Goal: Share content: Share content

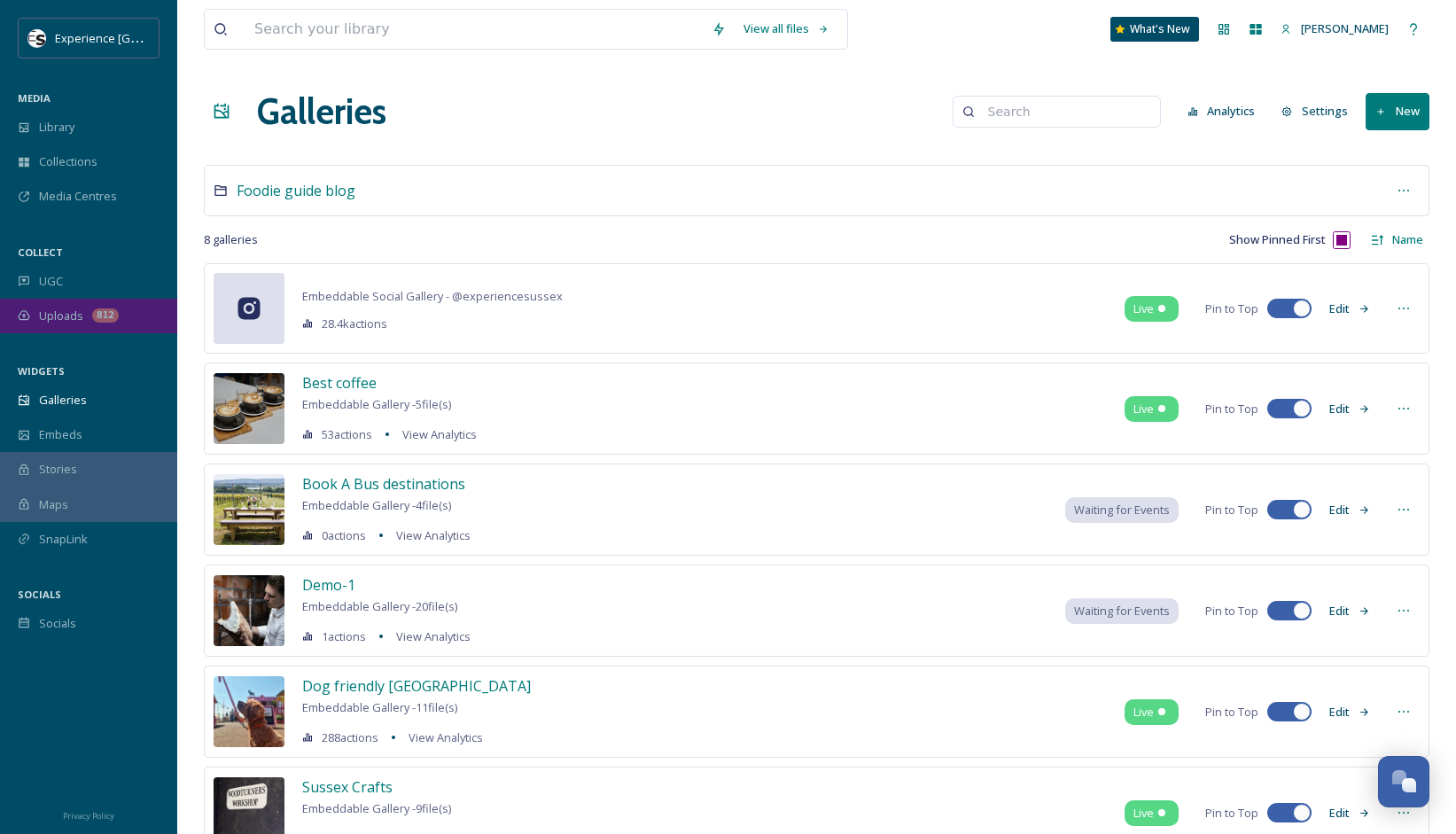
click at [94, 318] on div "812" at bounding box center [105, 315] width 27 height 14
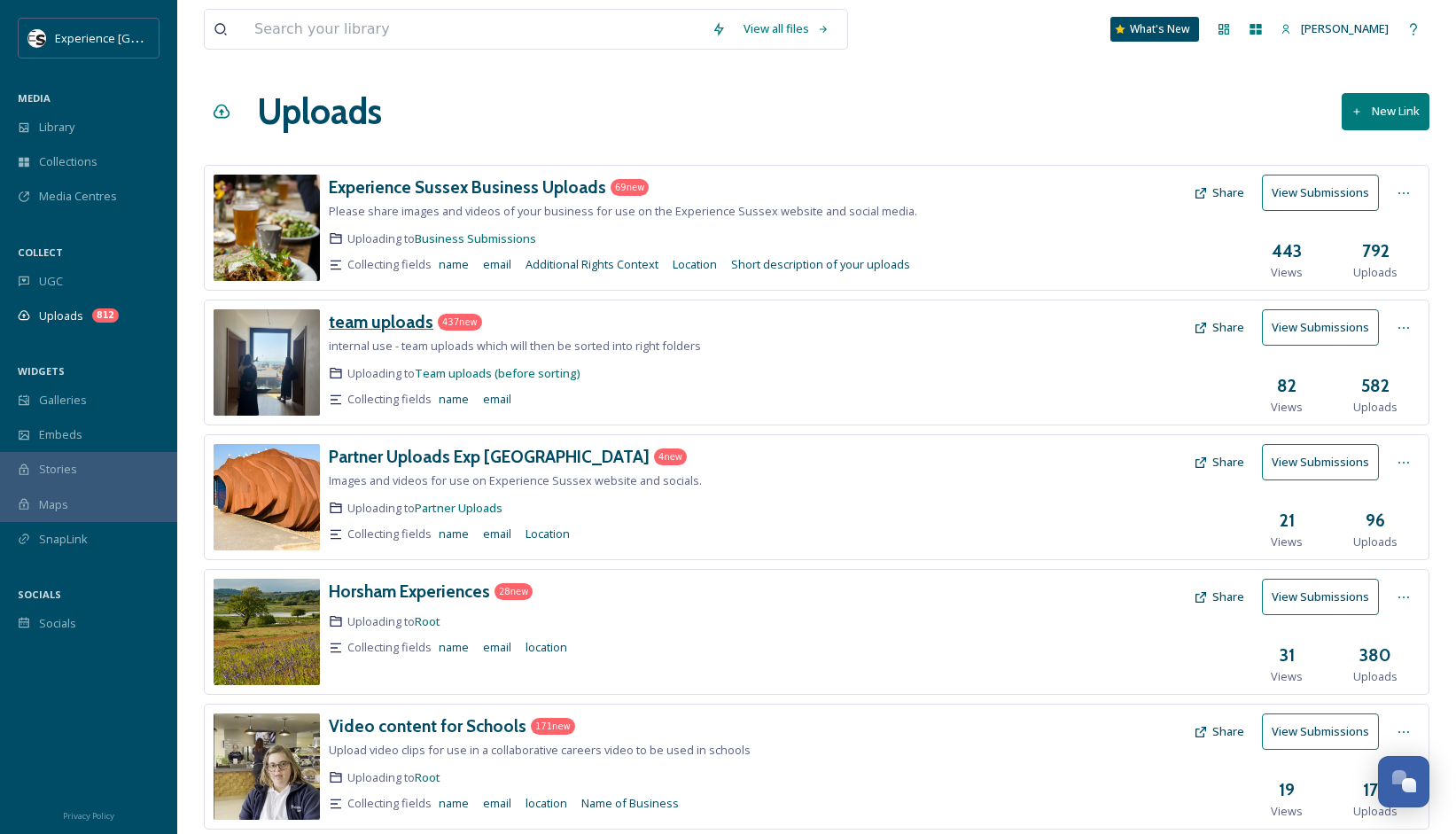
click at [402, 322] on h3 "team uploads" at bounding box center [381, 321] width 104 height 21
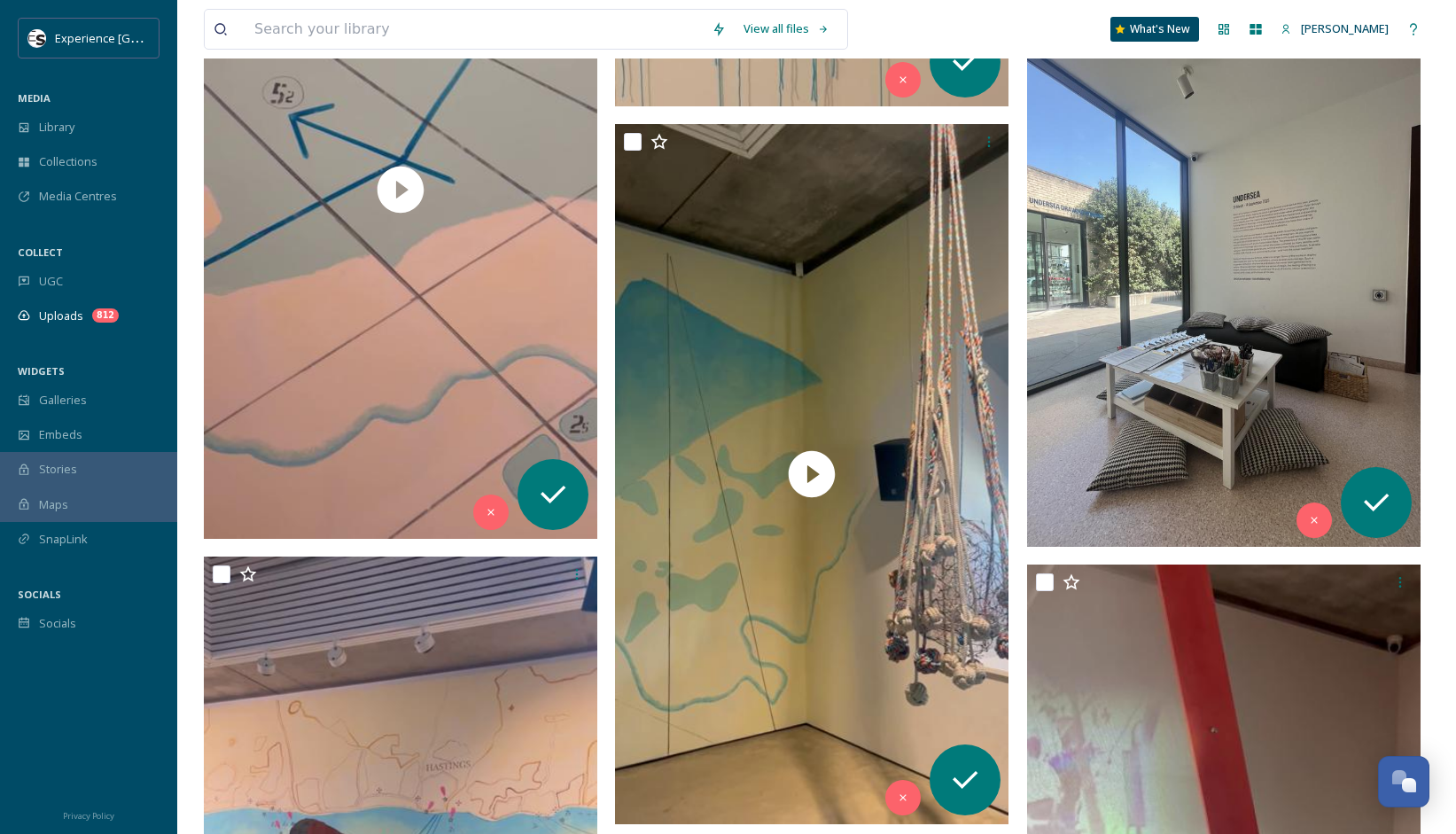
scroll to position [14931, 0]
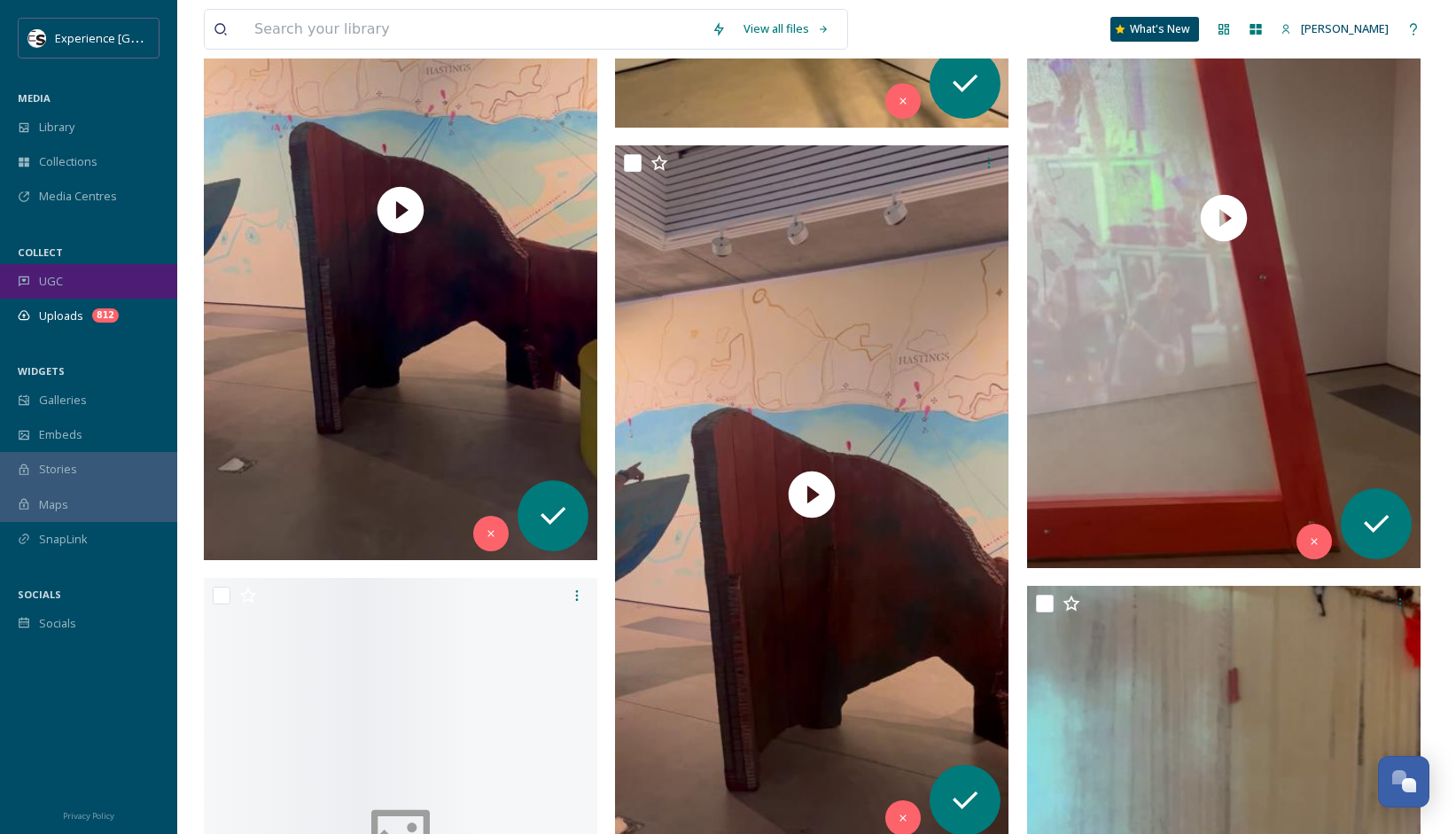
click at [51, 273] on span "UGC" at bounding box center [50, 281] width 24 height 17
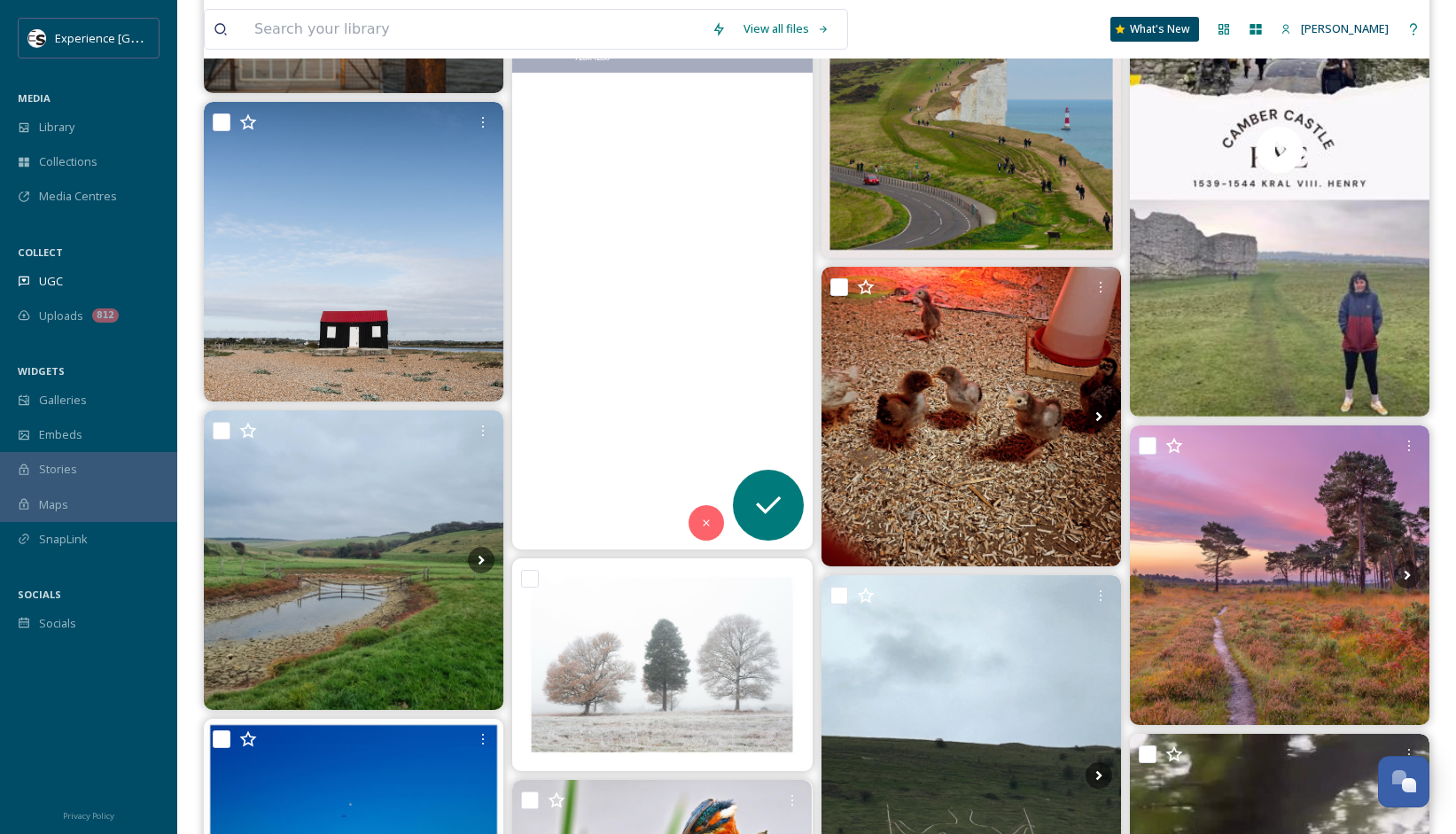
scroll to position [804, 0]
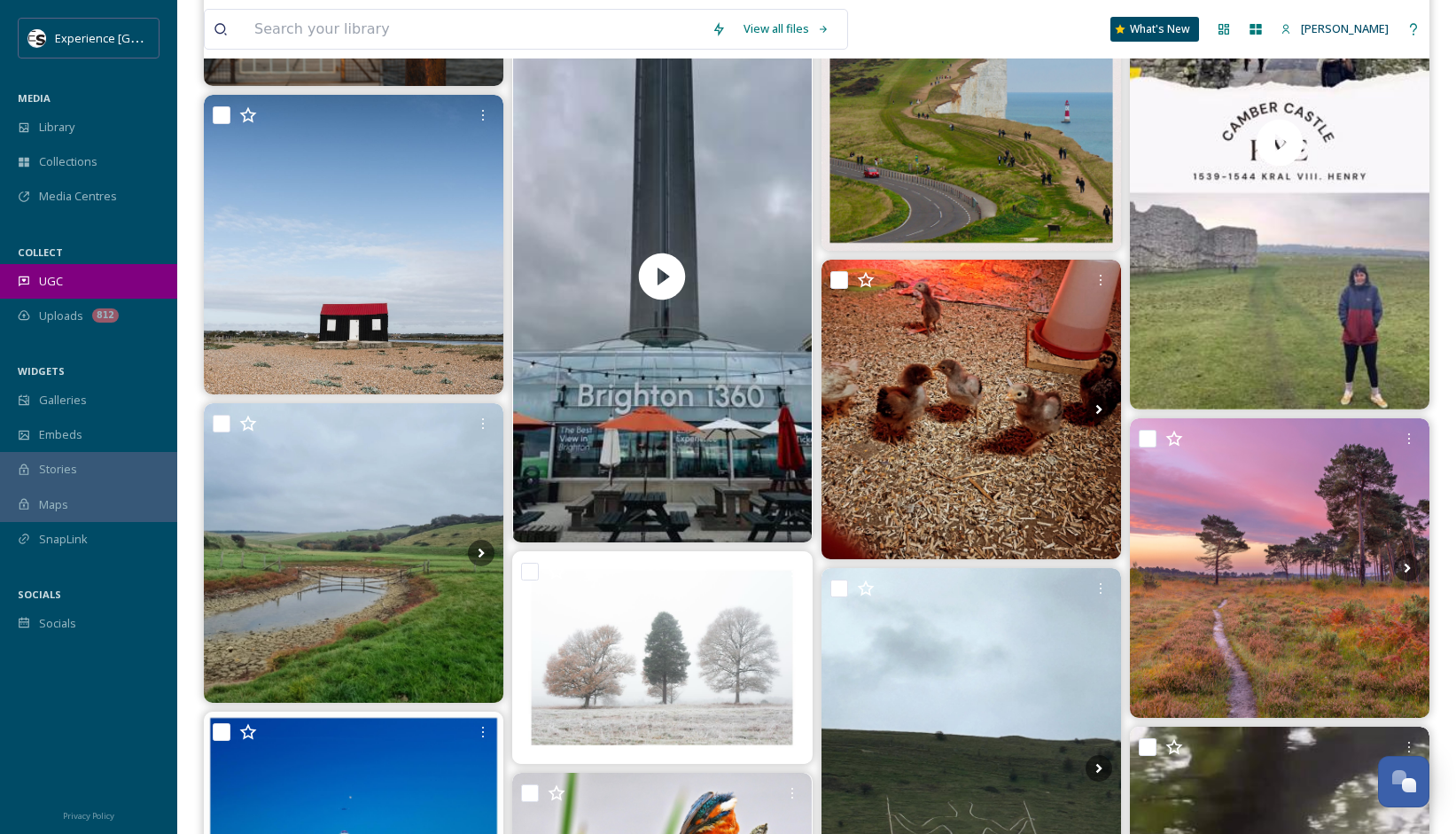
click at [59, 279] on span "UGC" at bounding box center [50, 281] width 24 height 17
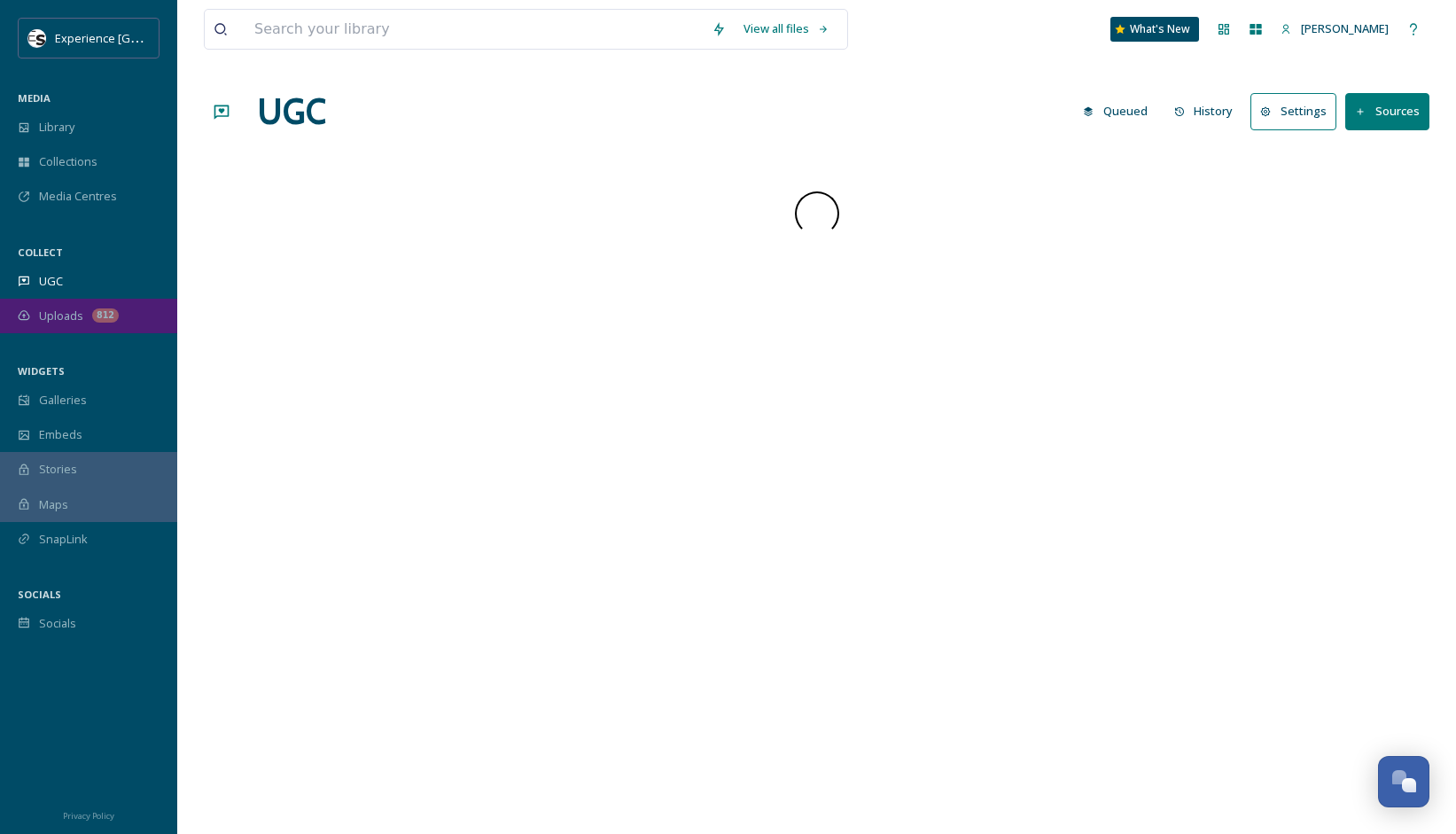
click at [62, 313] on span "Uploads" at bounding box center [61, 317] width 45 height 17
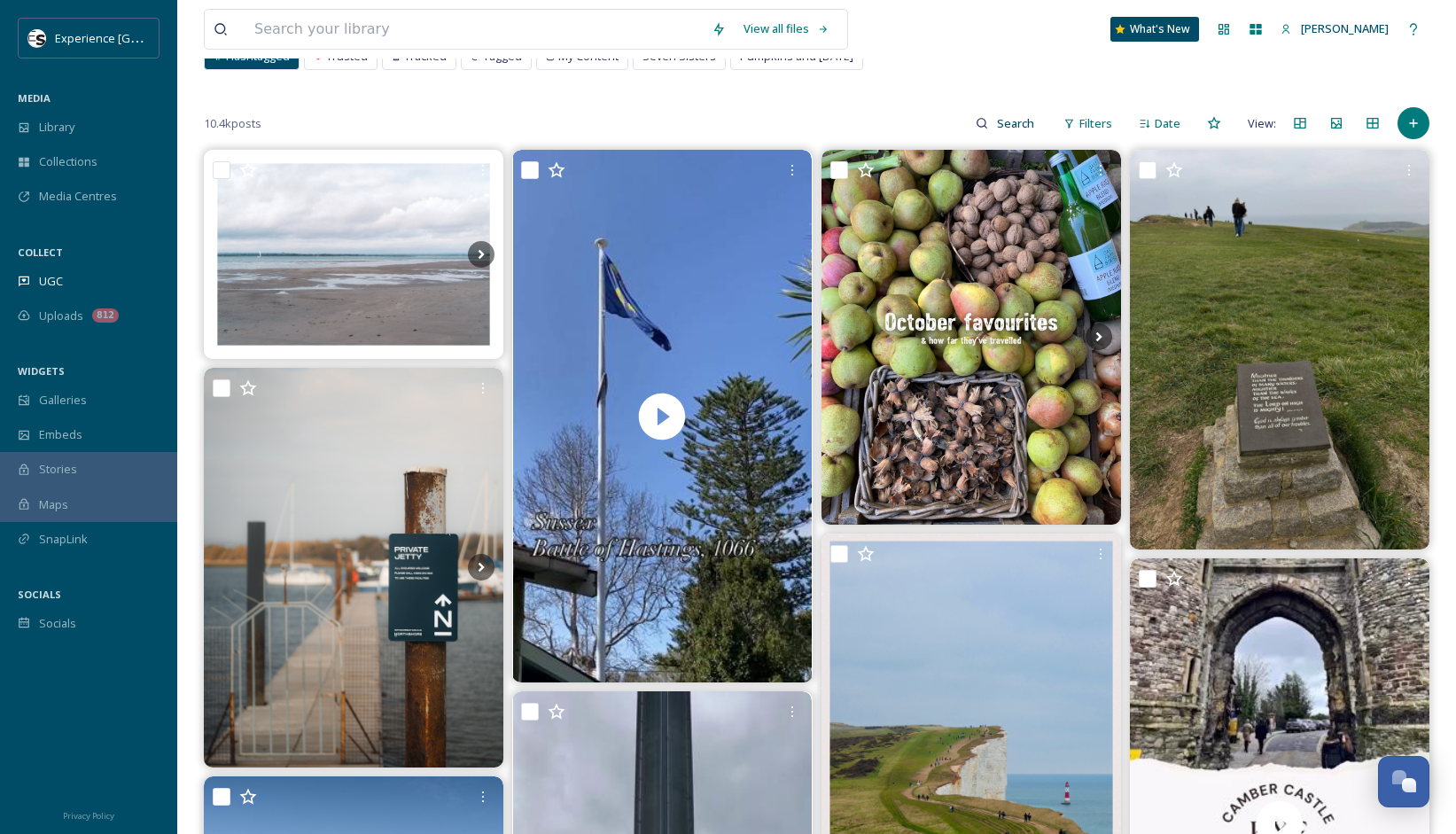
scroll to position [127, 0]
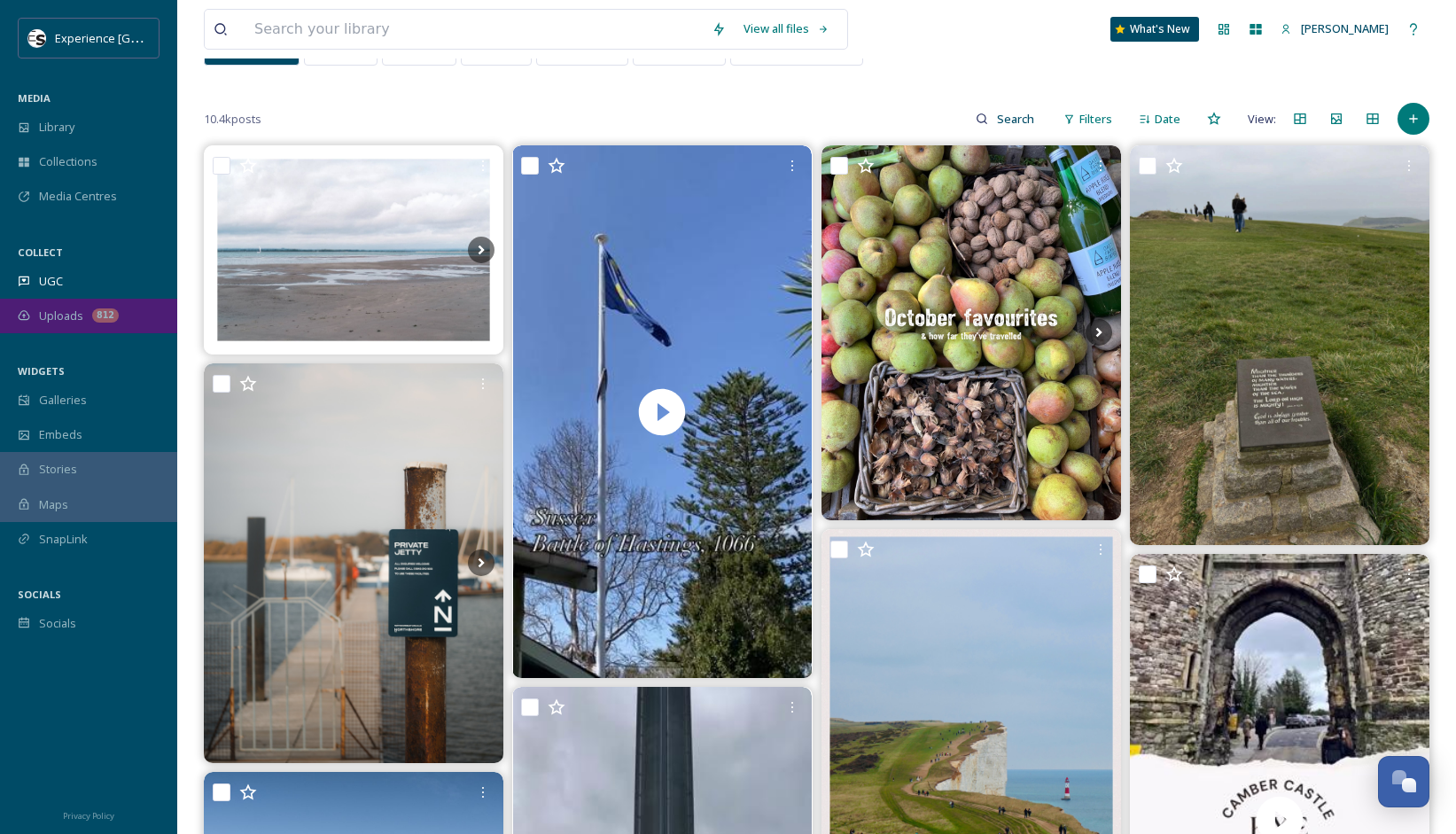
click at [43, 311] on span "Uploads" at bounding box center [61, 317] width 45 height 17
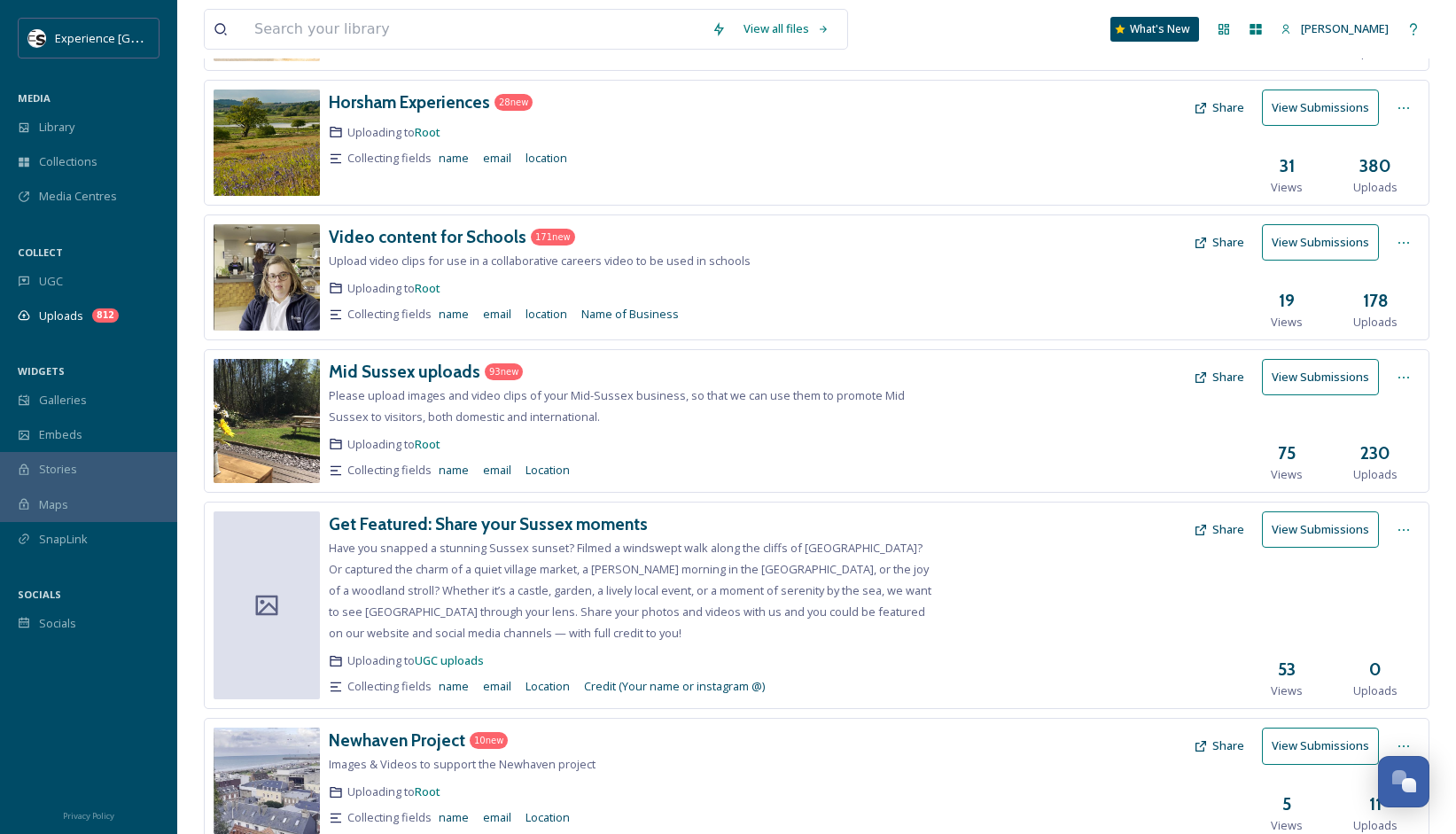
scroll to position [490, 0]
click at [267, 295] on img at bounding box center [266, 277] width 106 height 106
click at [488, 234] on h3 "Video content for Schools" at bounding box center [427, 236] width 198 height 21
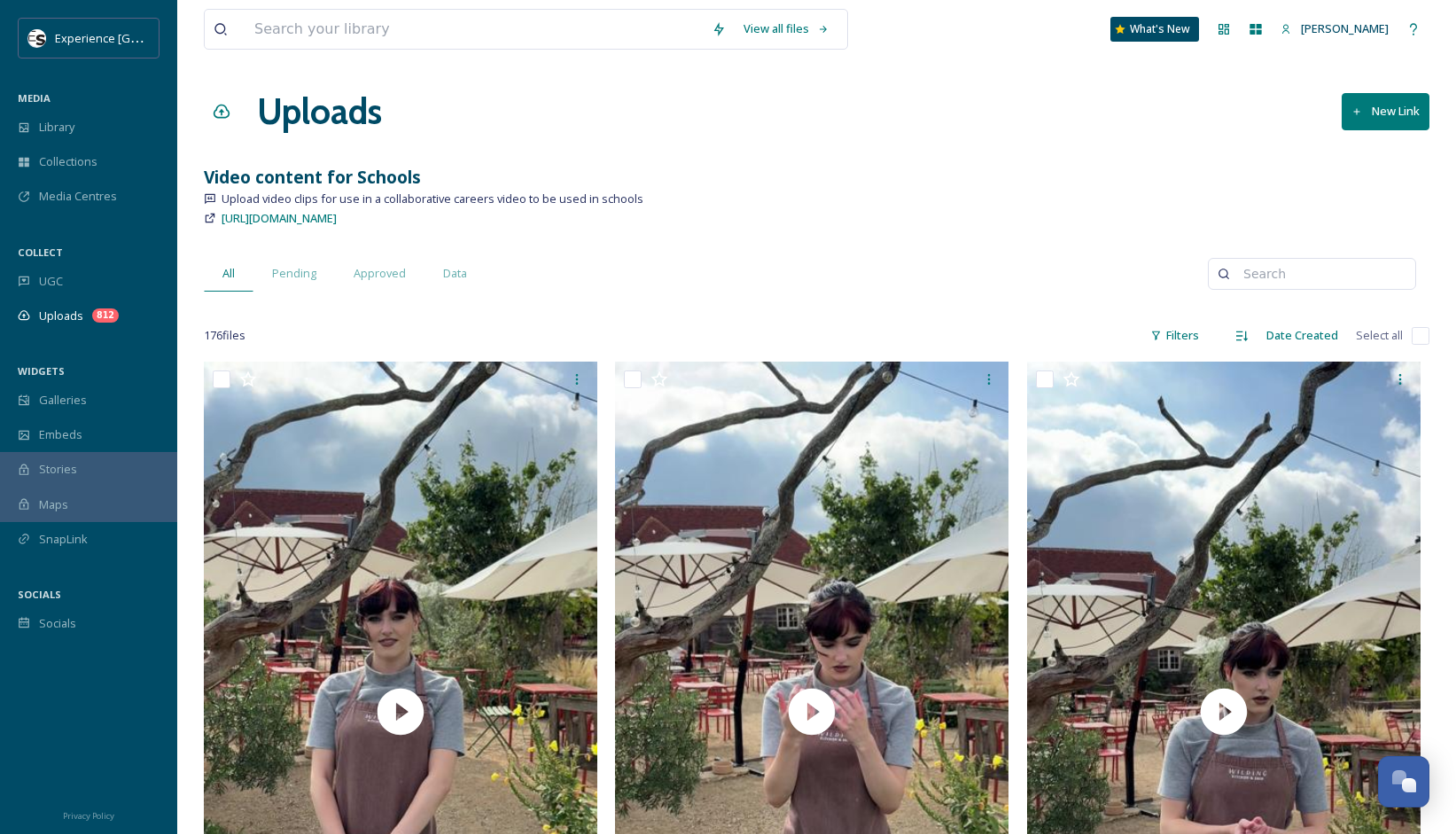
click at [1381, 105] on button "New Link" at bounding box center [1385, 111] width 88 height 36
click at [854, 219] on div "[URL][DOMAIN_NAME]" at bounding box center [817, 218] width 1226 height 21
click at [257, 221] on span "[URL][DOMAIN_NAME]" at bounding box center [279, 218] width 116 height 16
click at [801, 31] on div "View all files" at bounding box center [785, 28] width 103 height 34
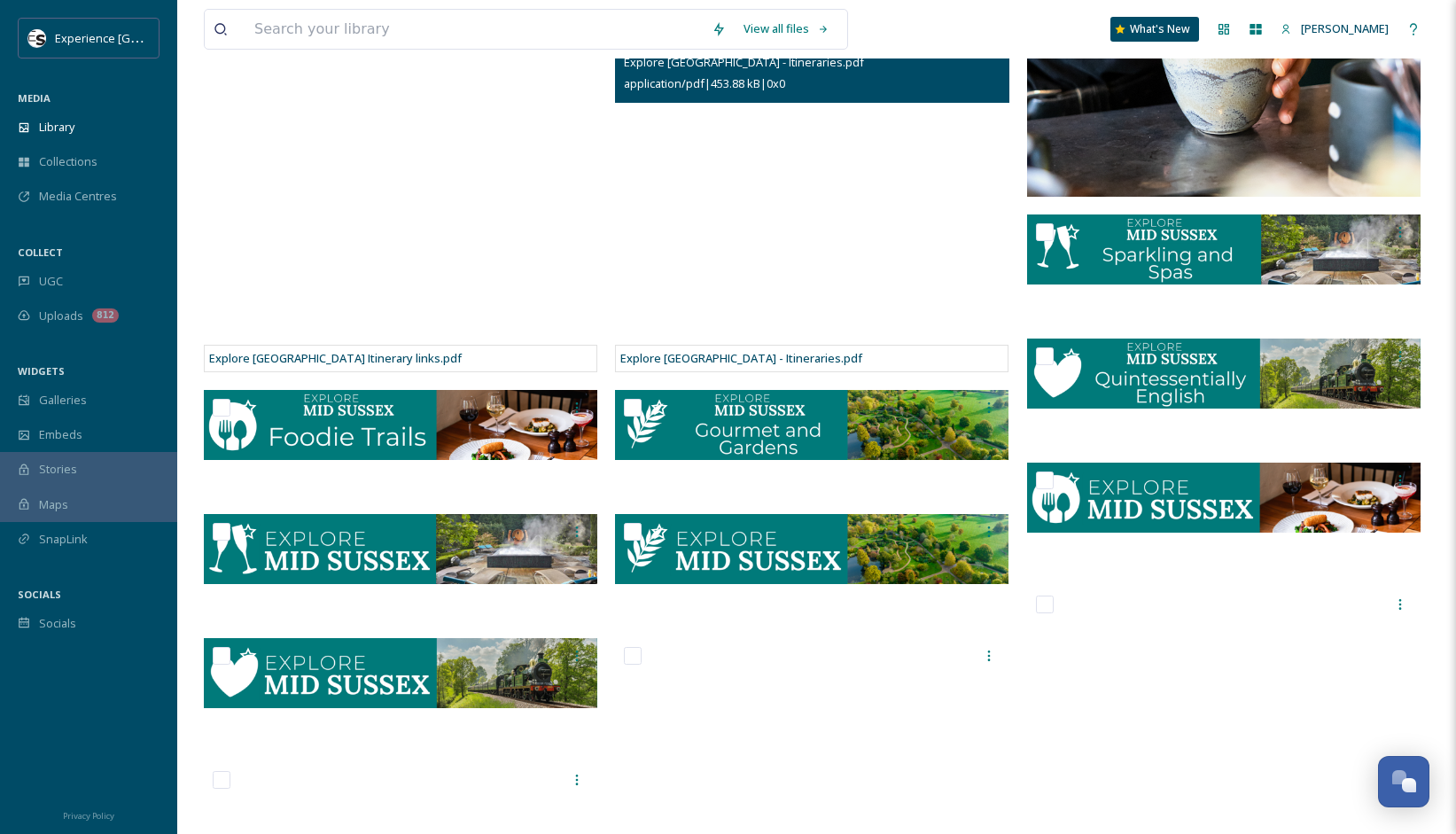
scroll to position [497, 0]
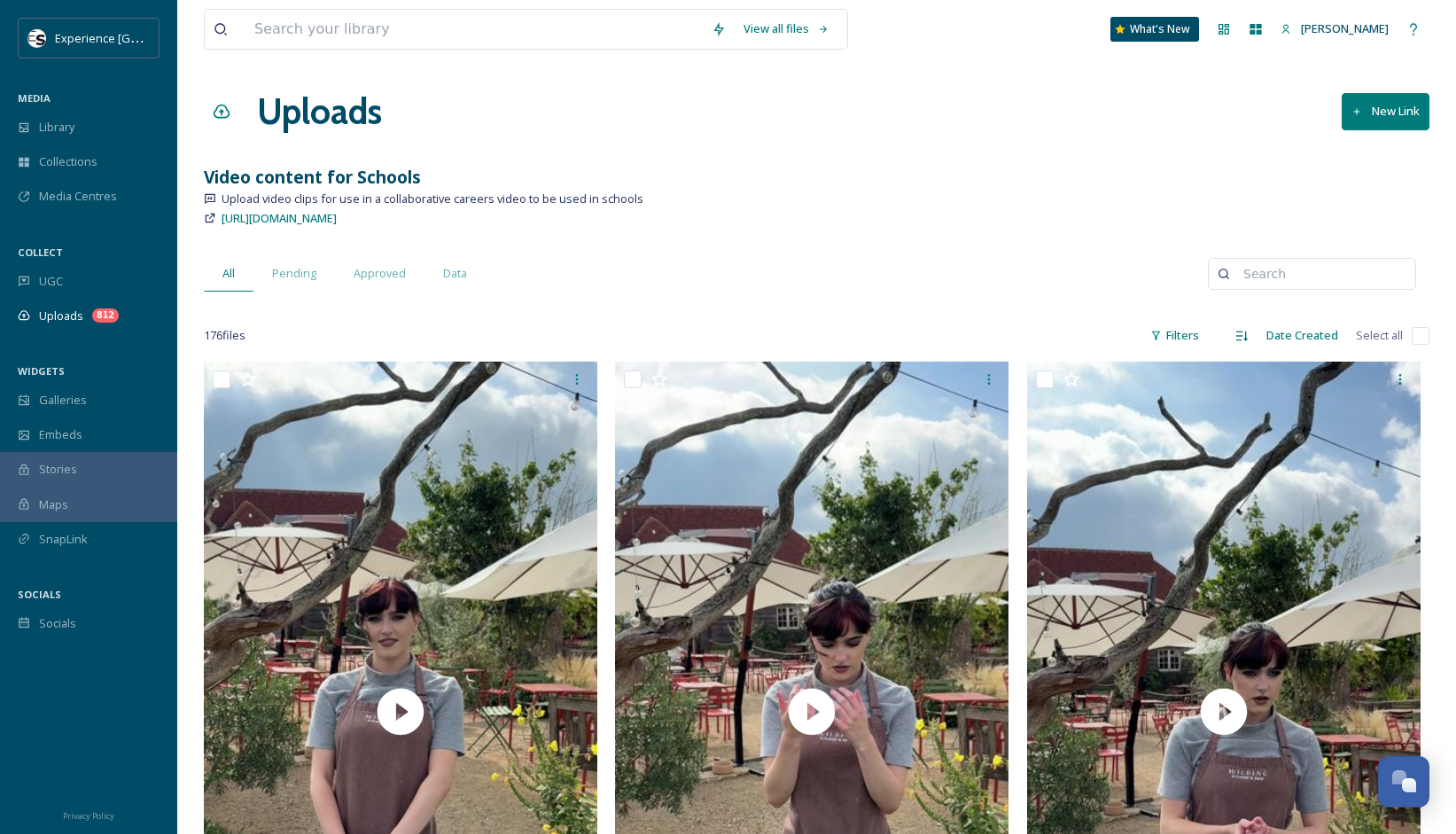
scroll to position [3, 0]
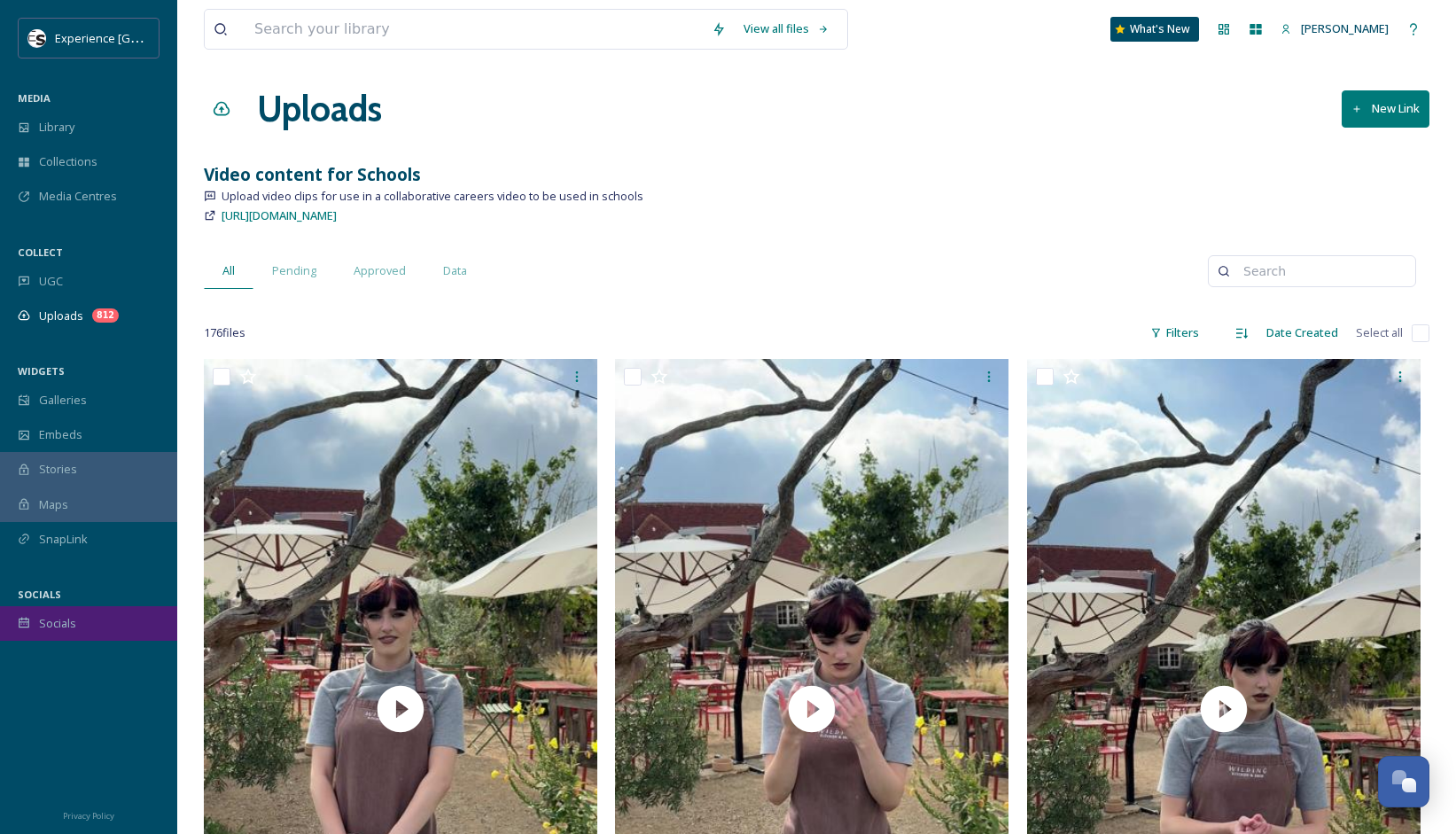
click at [63, 623] on span "Socials" at bounding box center [57, 624] width 37 height 17
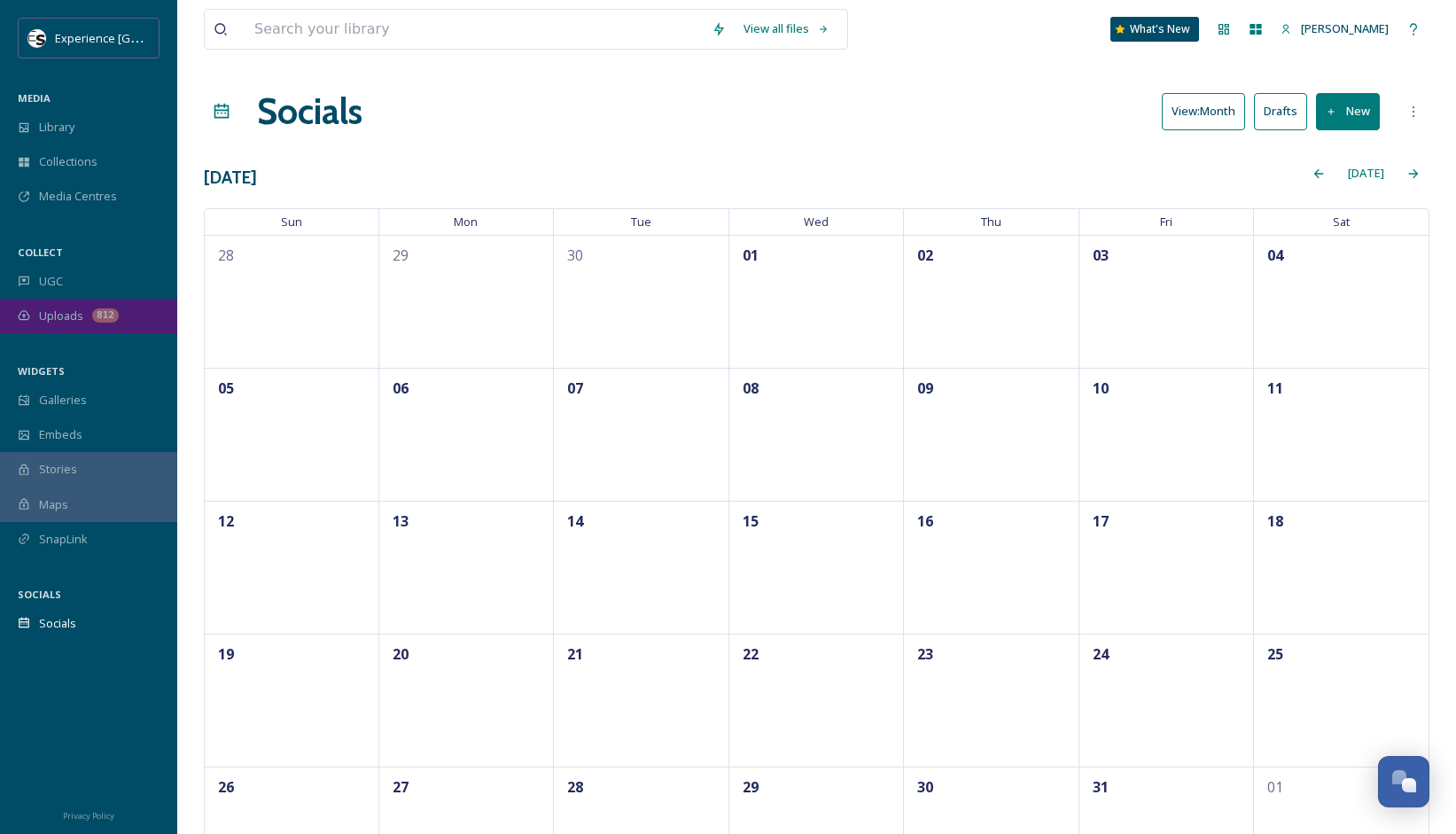
click at [57, 320] on span "Uploads" at bounding box center [61, 317] width 45 height 17
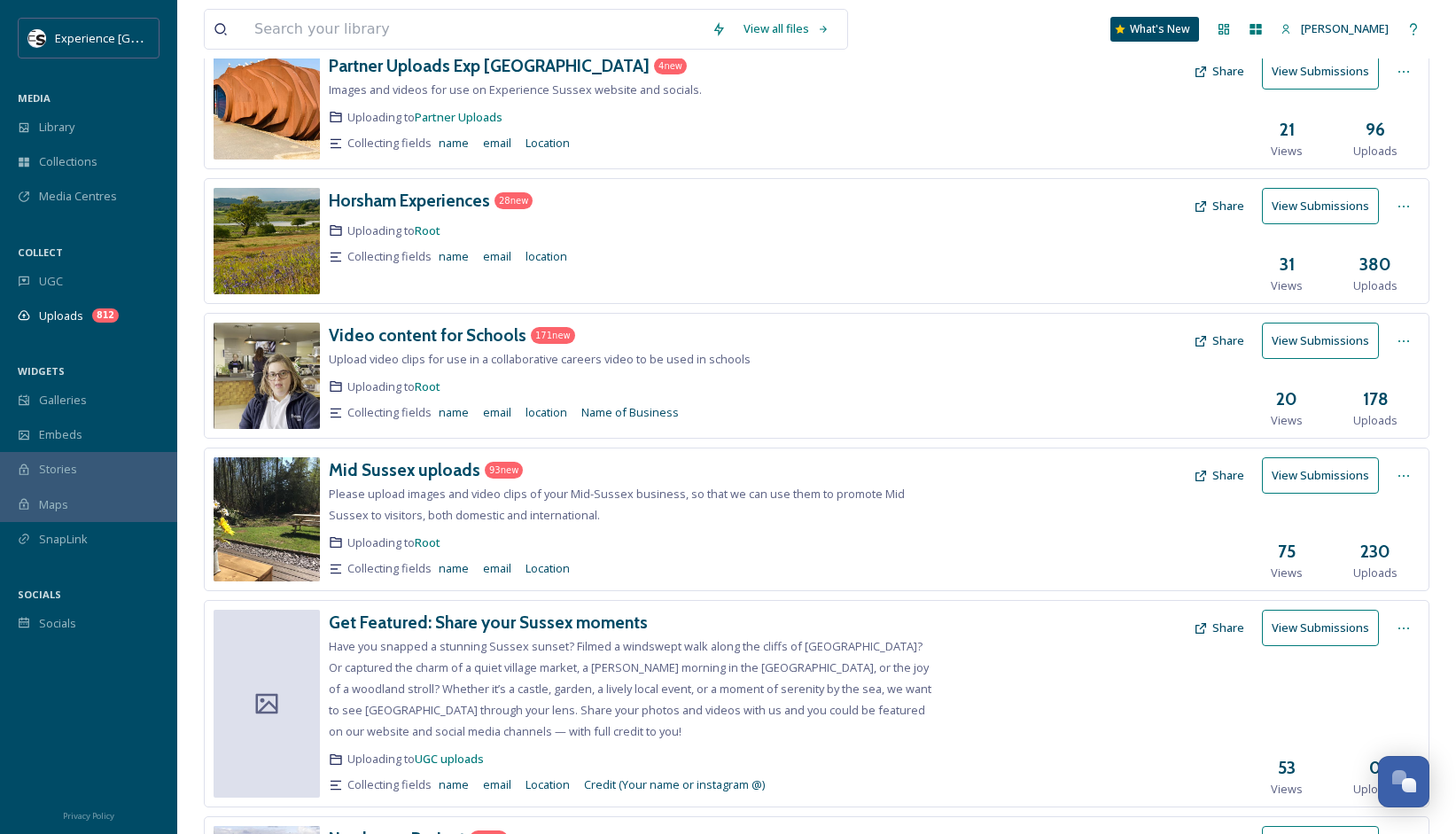
scroll to position [553, 0]
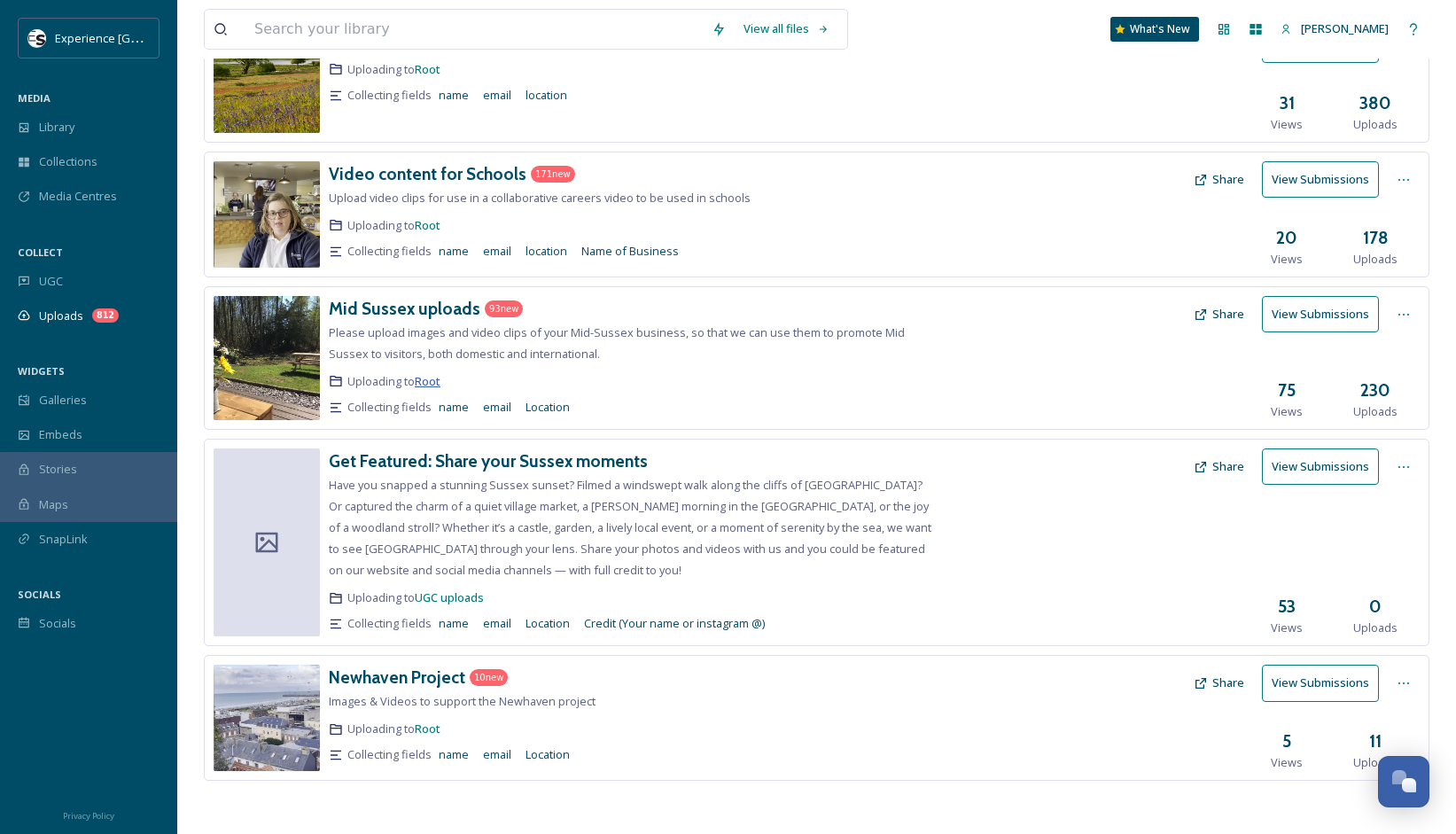
click at [438, 381] on span "Root" at bounding box center [427, 381] width 26 height 16
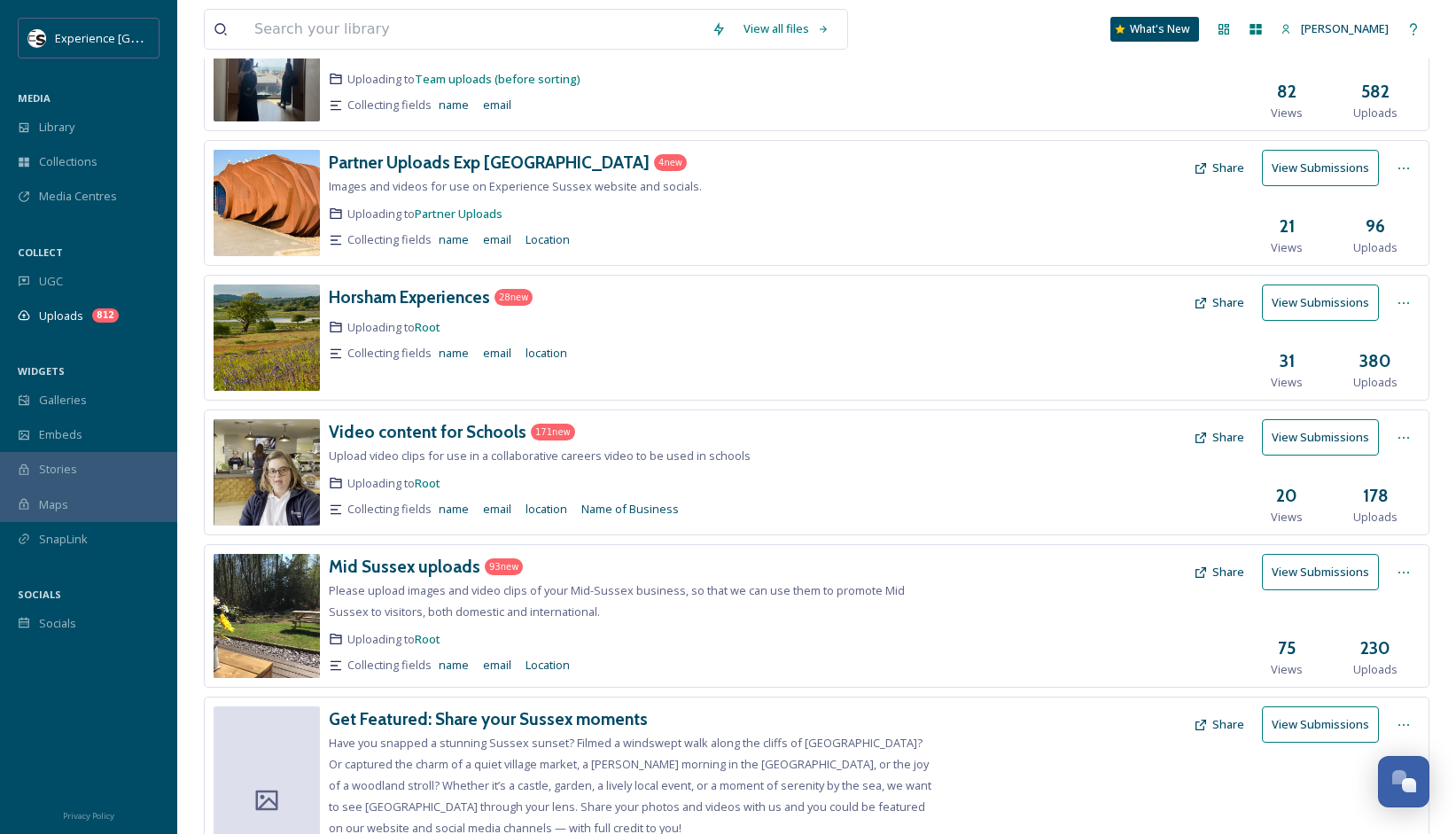
scroll to position [296, 0]
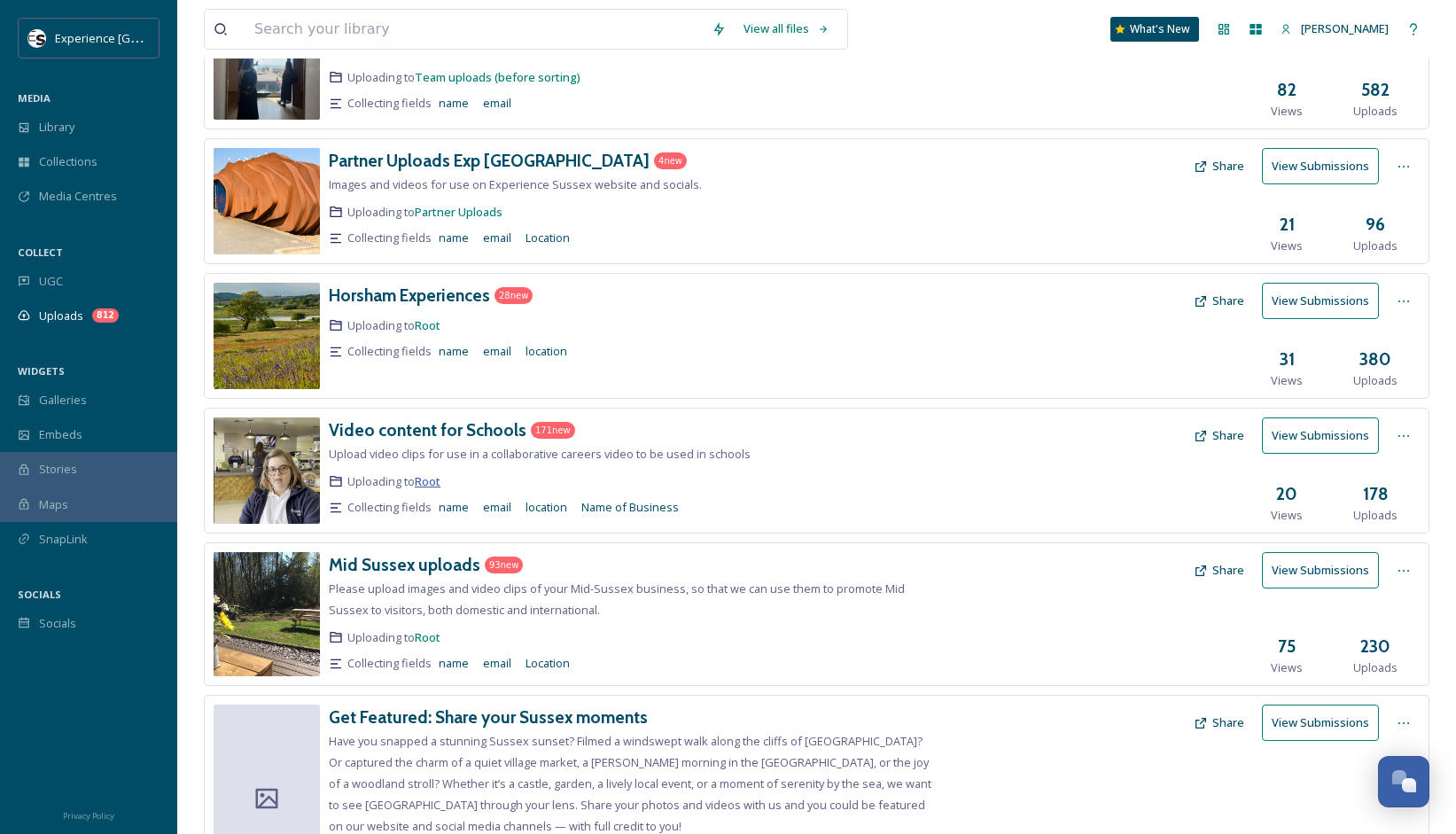
click at [437, 476] on span "Root" at bounding box center [427, 480] width 26 height 16
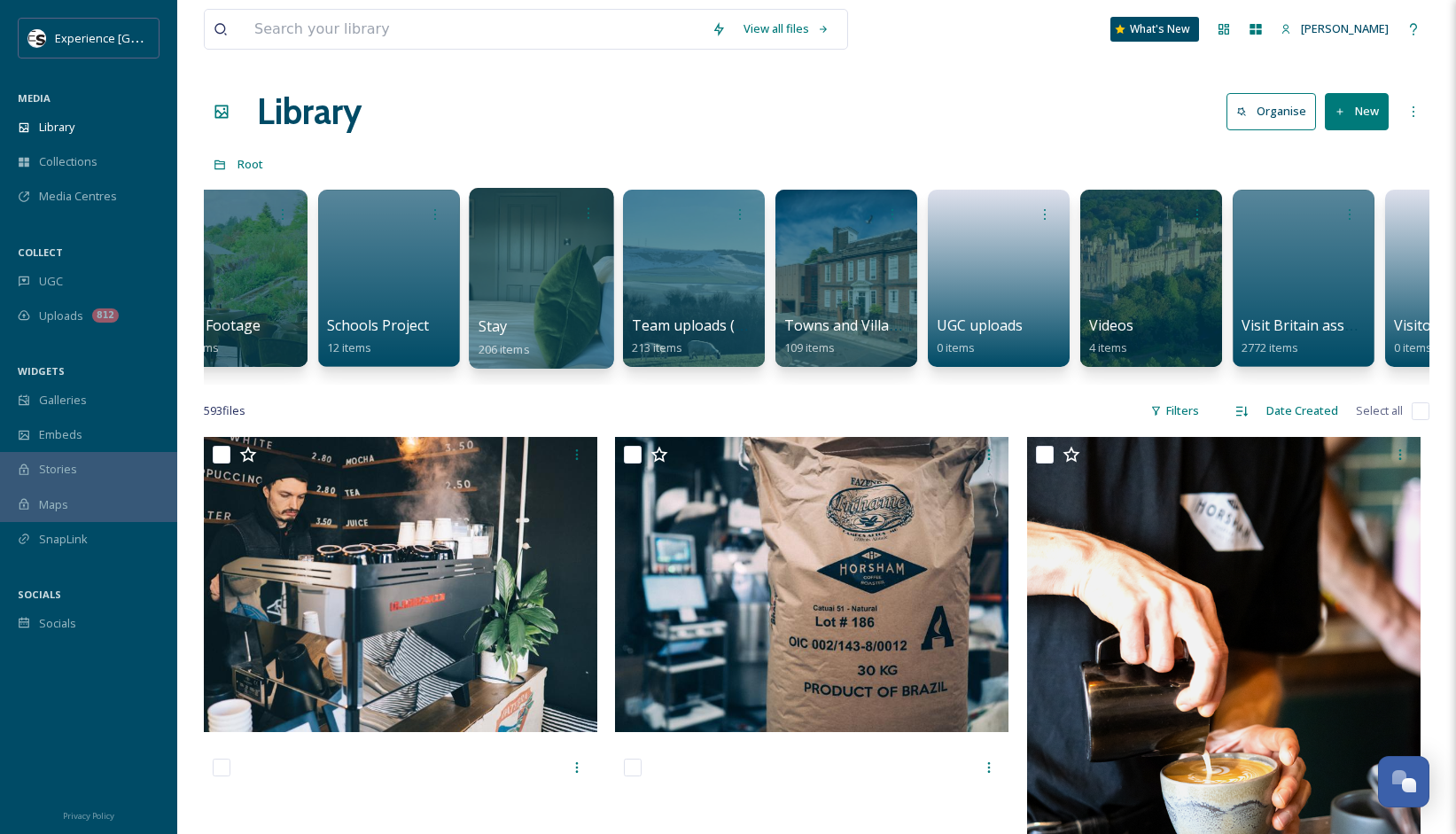
scroll to position [0, 2330]
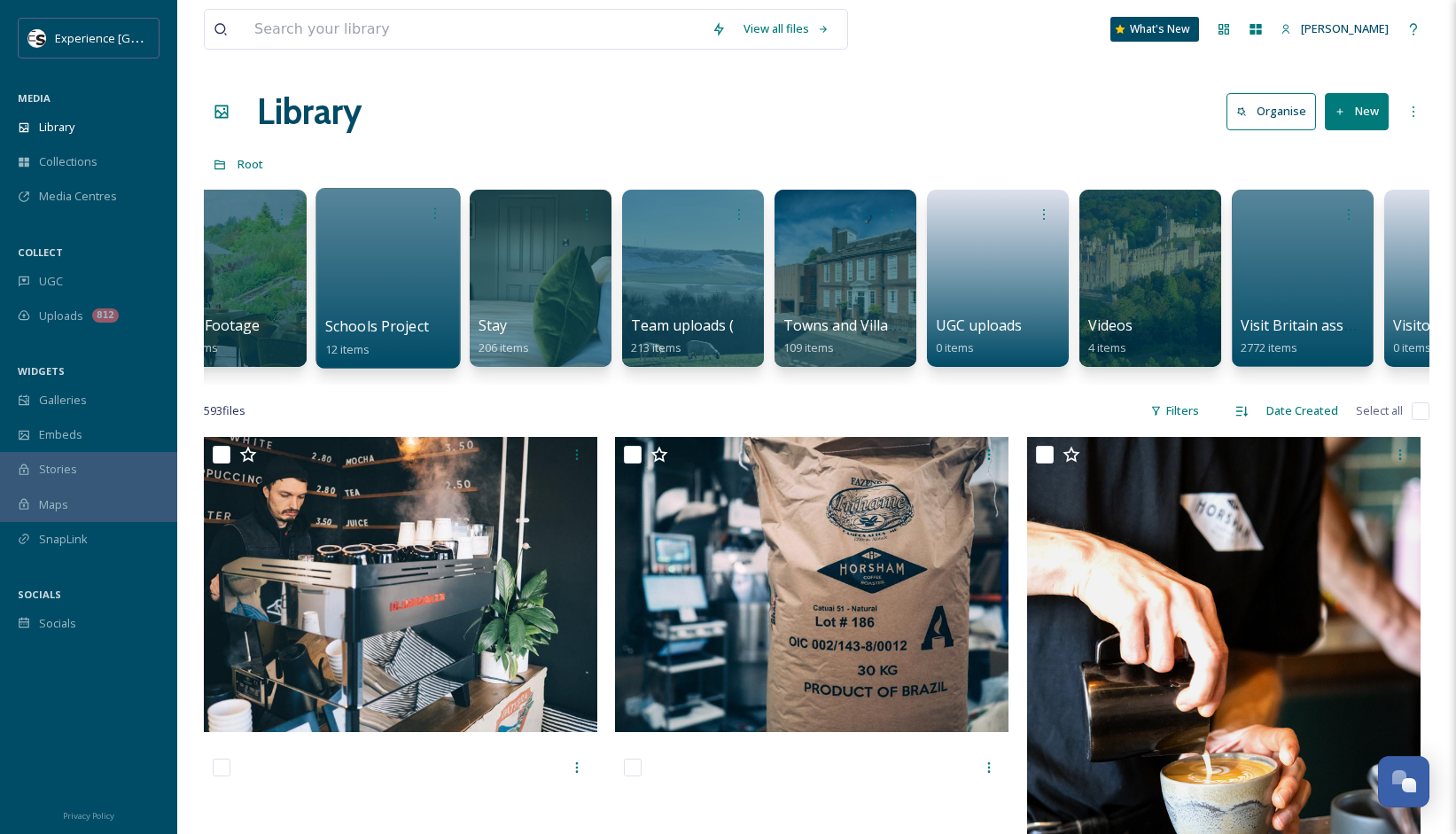
click at [414, 287] on div at bounding box center [387, 278] width 144 height 181
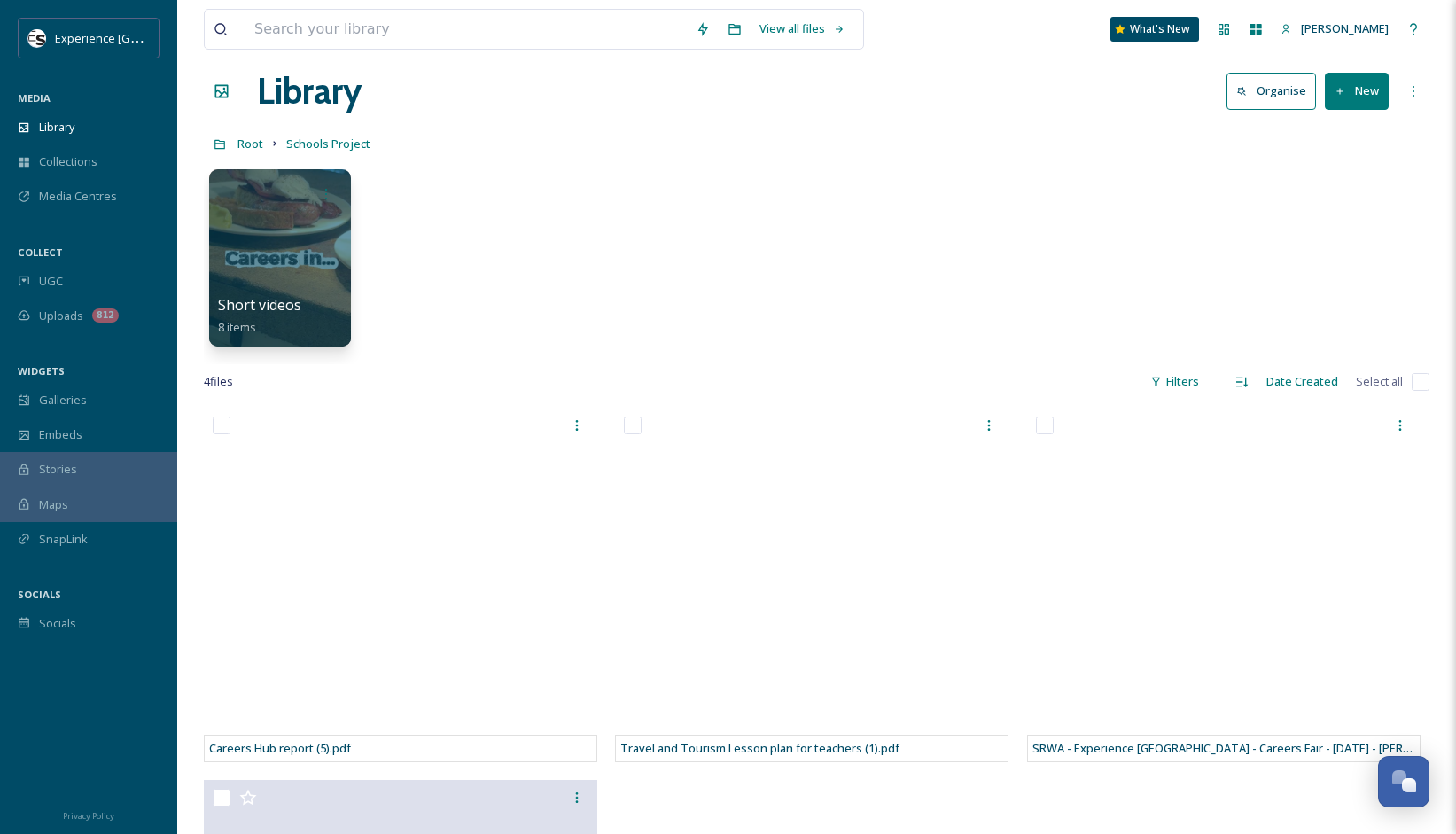
scroll to position [21, 0]
click at [293, 267] on div at bounding box center [279, 257] width 144 height 181
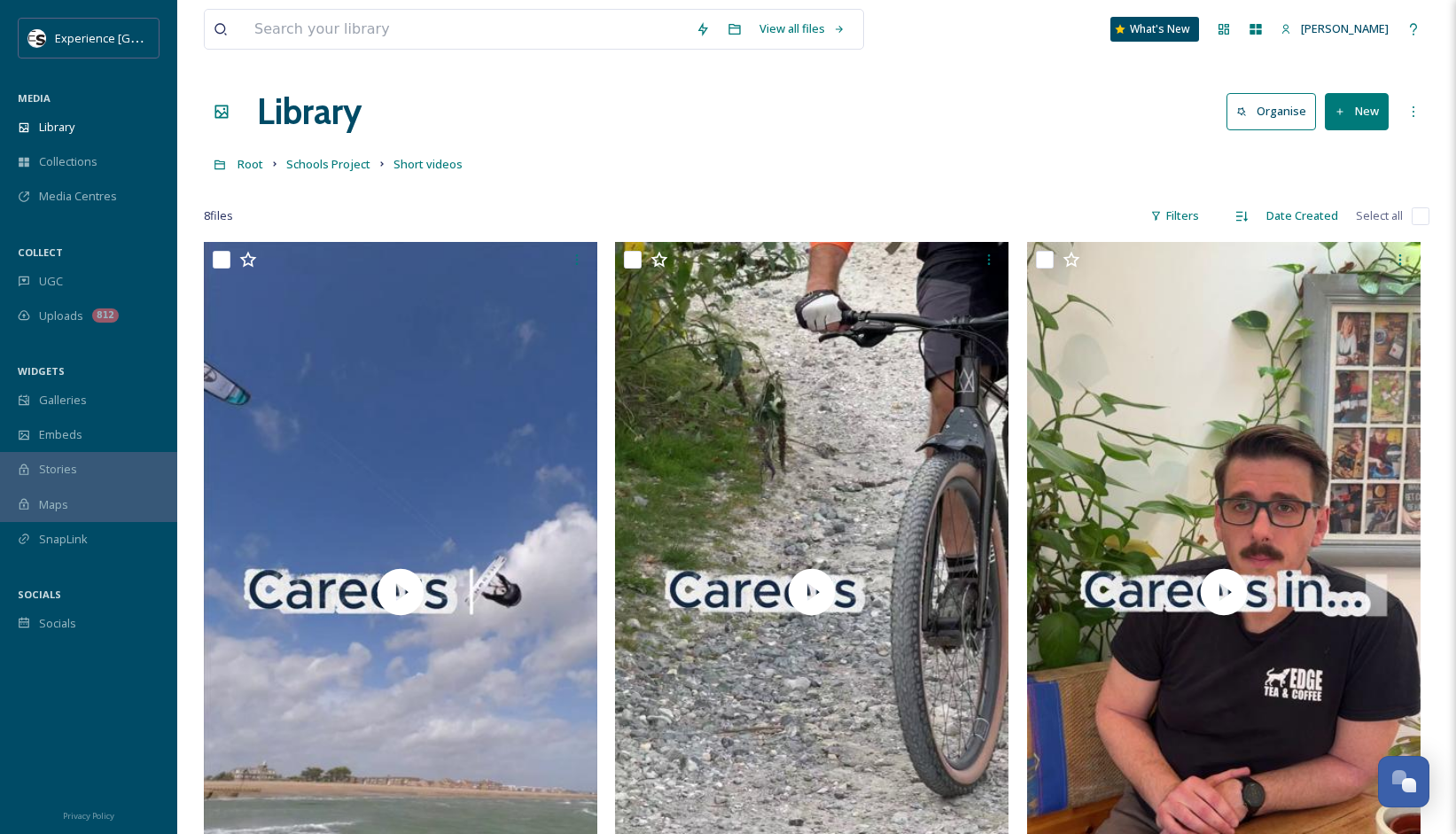
click at [1353, 123] on button "New" at bounding box center [1356, 111] width 63 height 36
click at [1339, 221] on span "Folder" at bounding box center [1337, 222] width 34 height 17
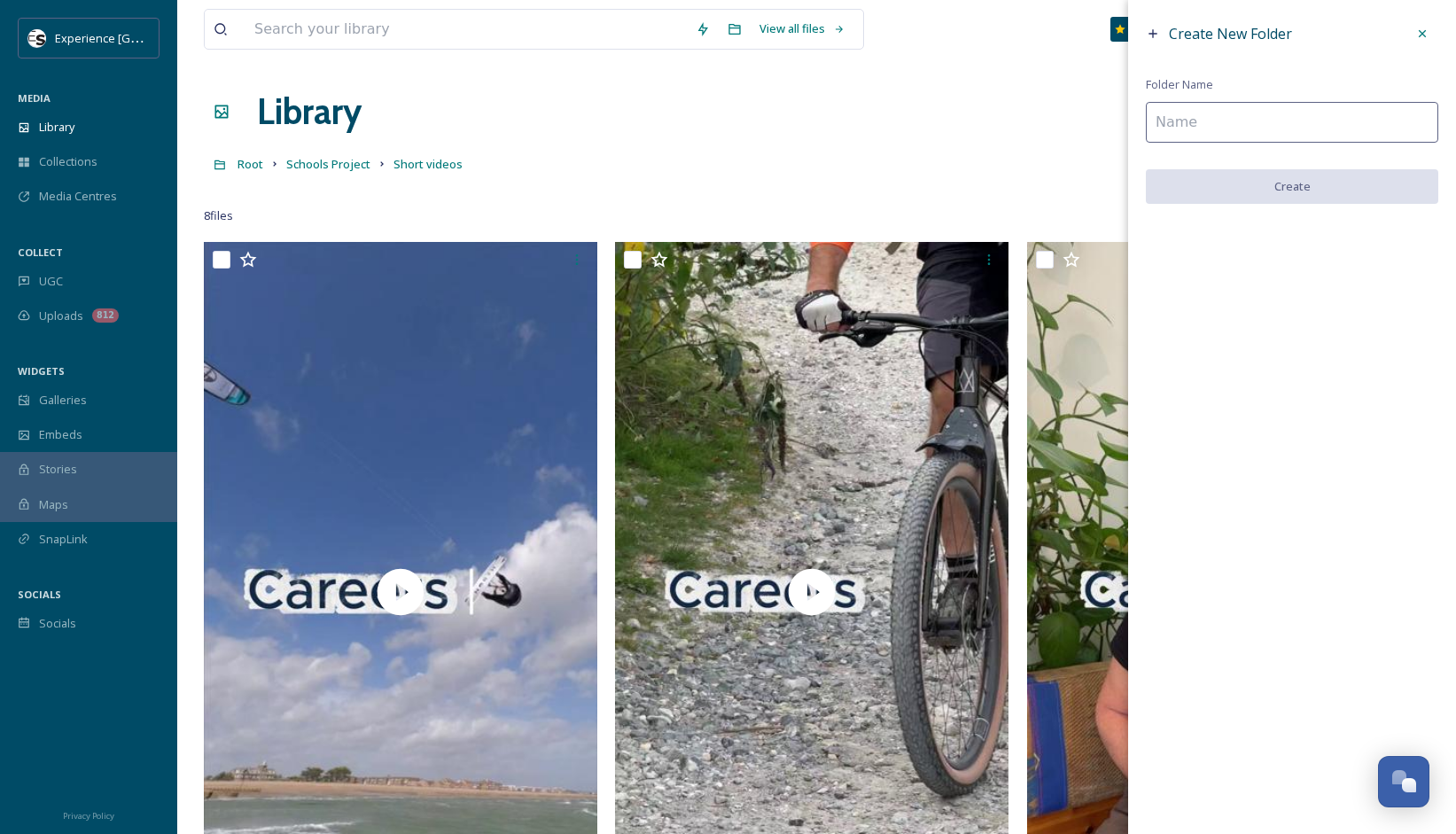
click at [1238, 118] on input at bounding box center [1291, 122] width 293 height 41
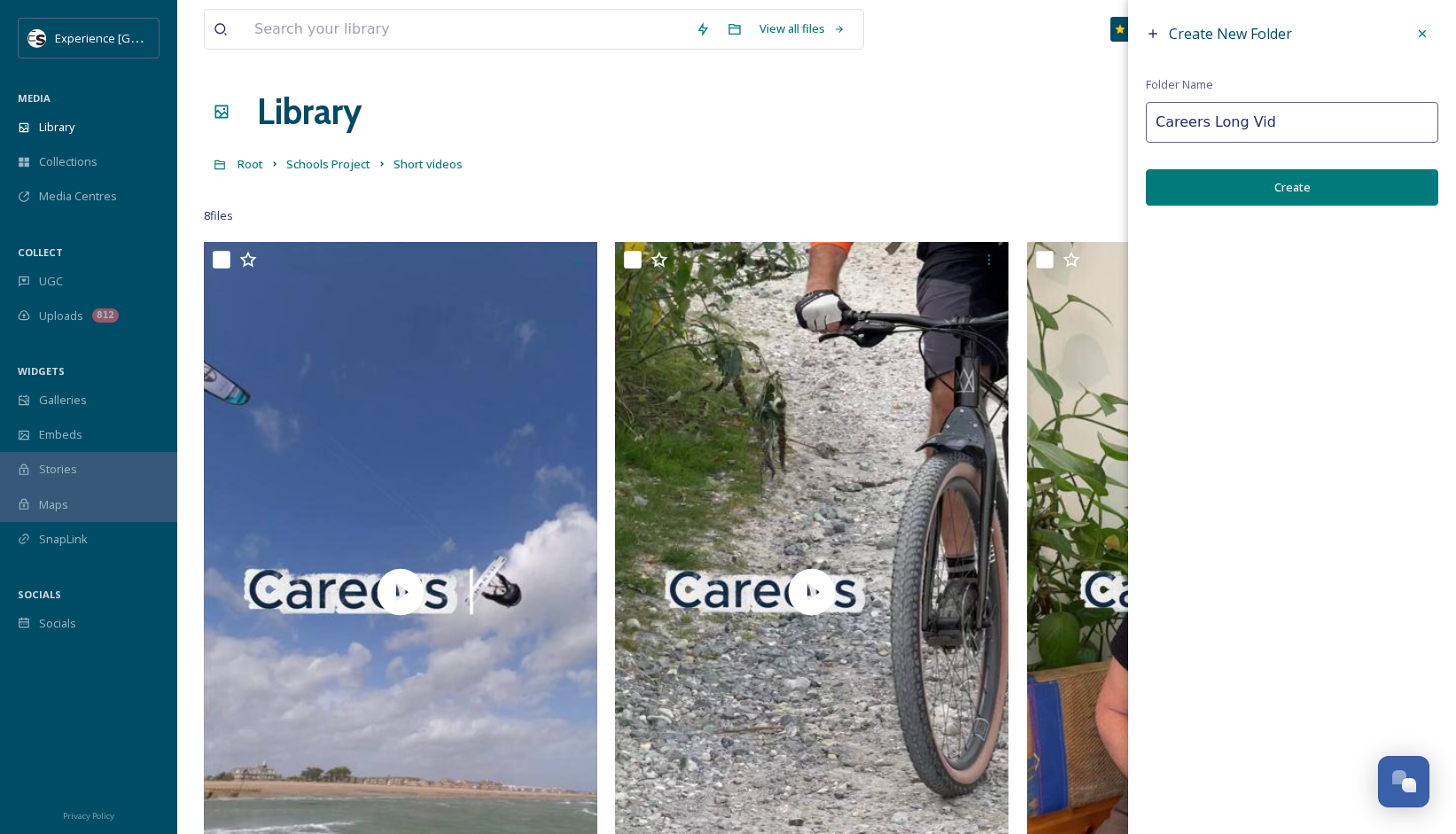
type input "Careers Long Vid"
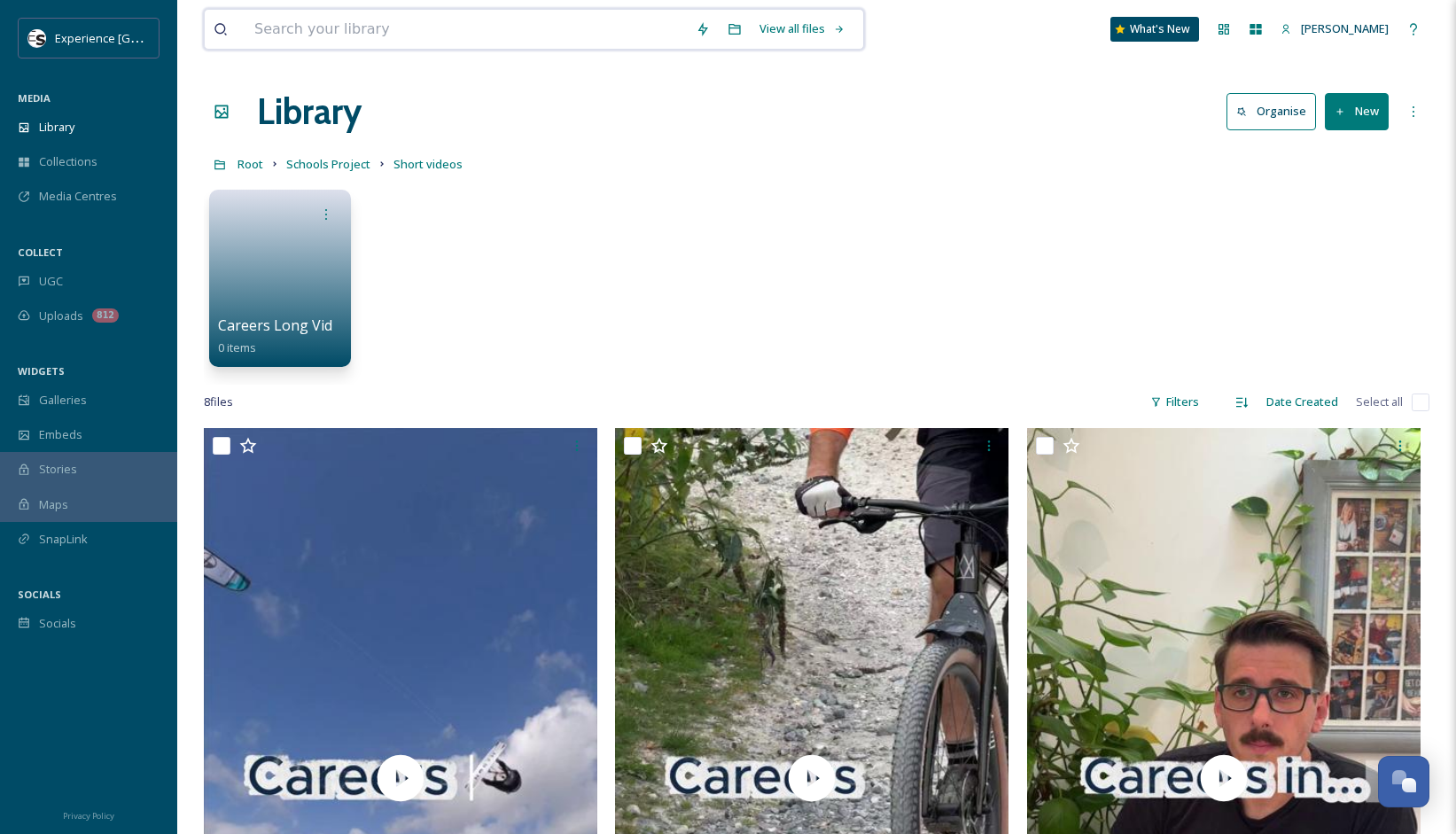
click at [350, 27] on input at bounding box center [466, 28] width 441 height 39
click at [78, 122] on div "Library" at bounding box center [88, 127] width 177 height 34
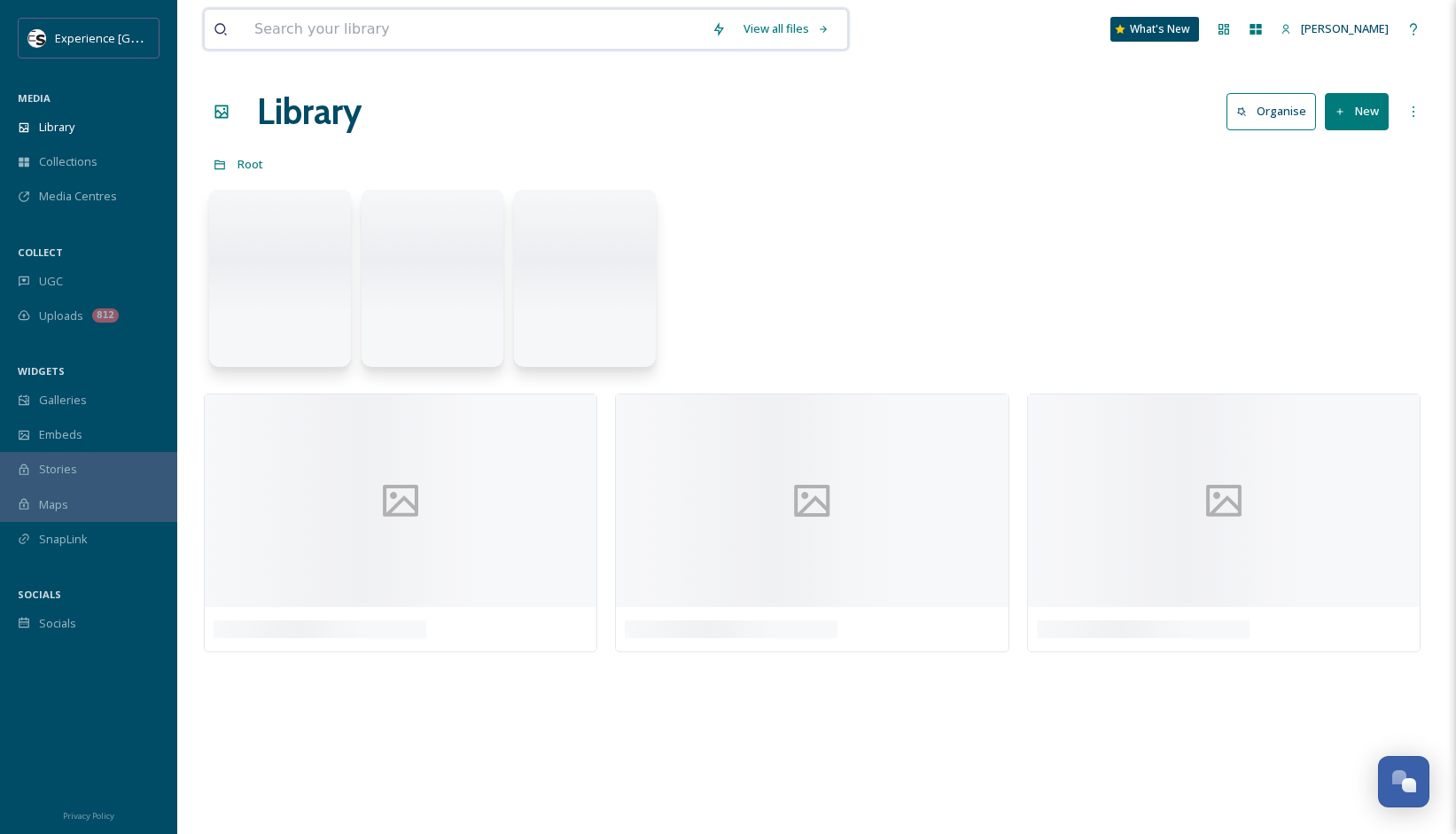
click at [404, 24] on input at bounding box center [474, 28] width 458 height 39
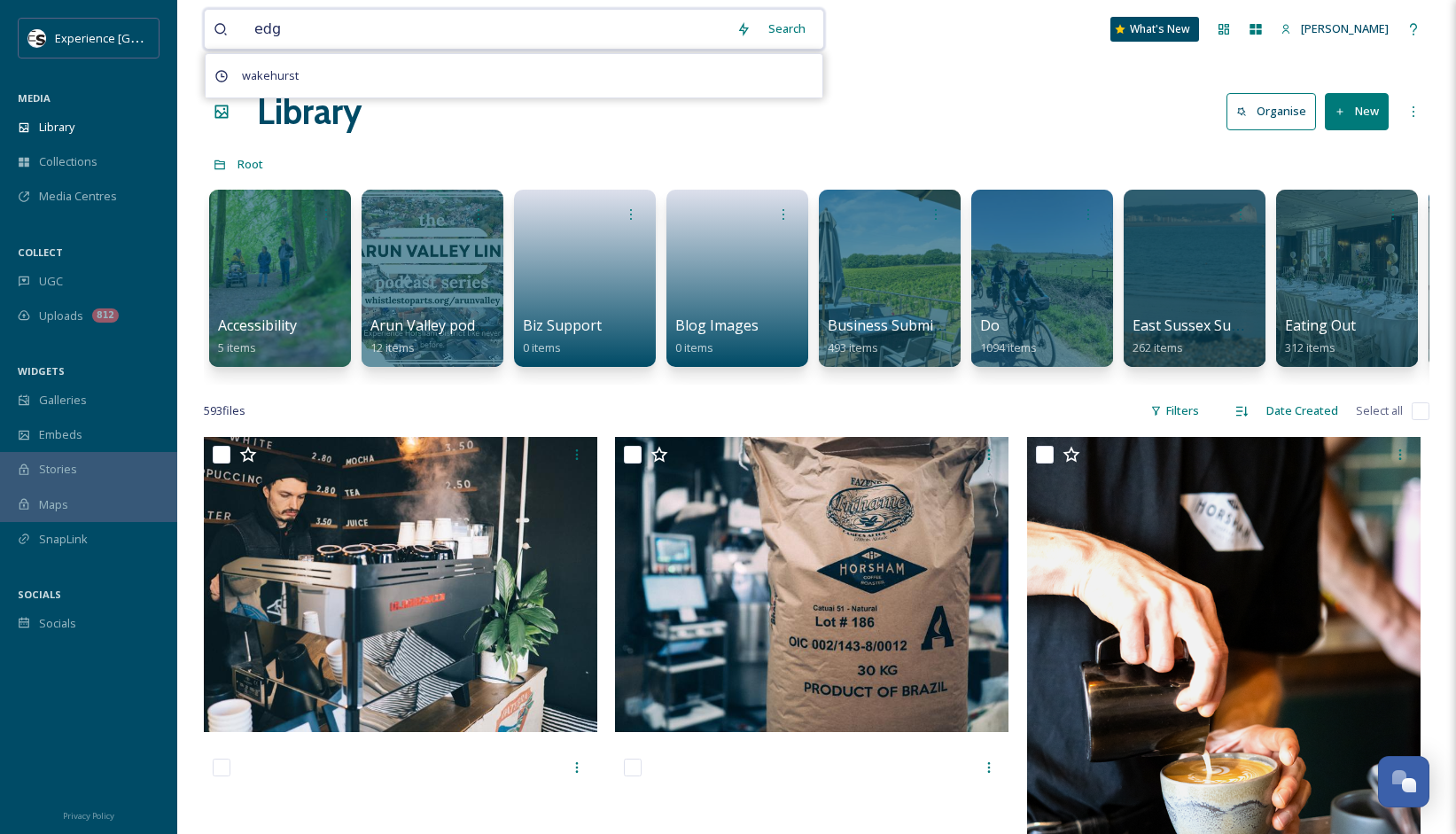
type input "edge"
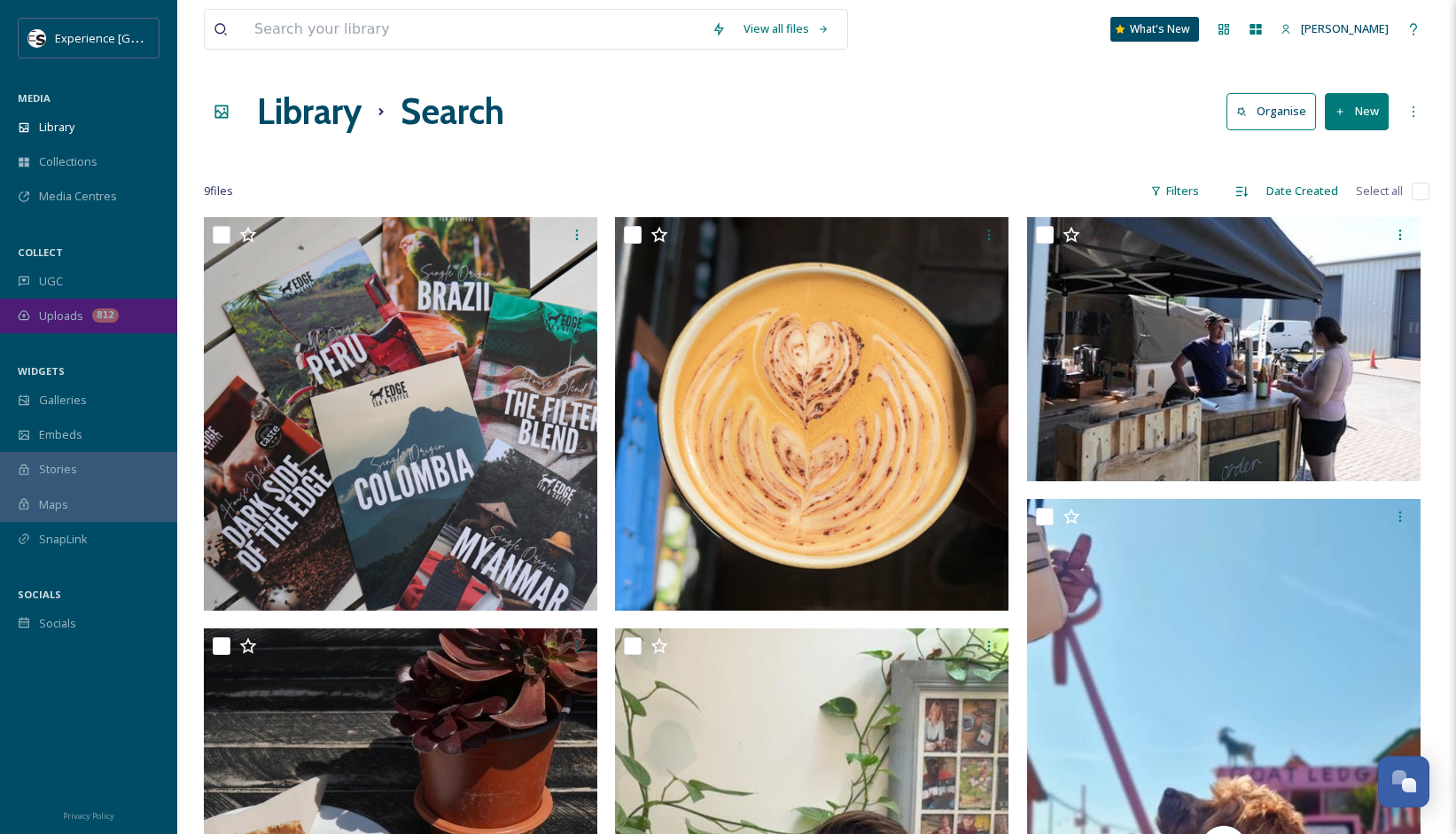
click at [51, 321] on span "Uploads" at bounding box center [61, 317] width 45 height 17
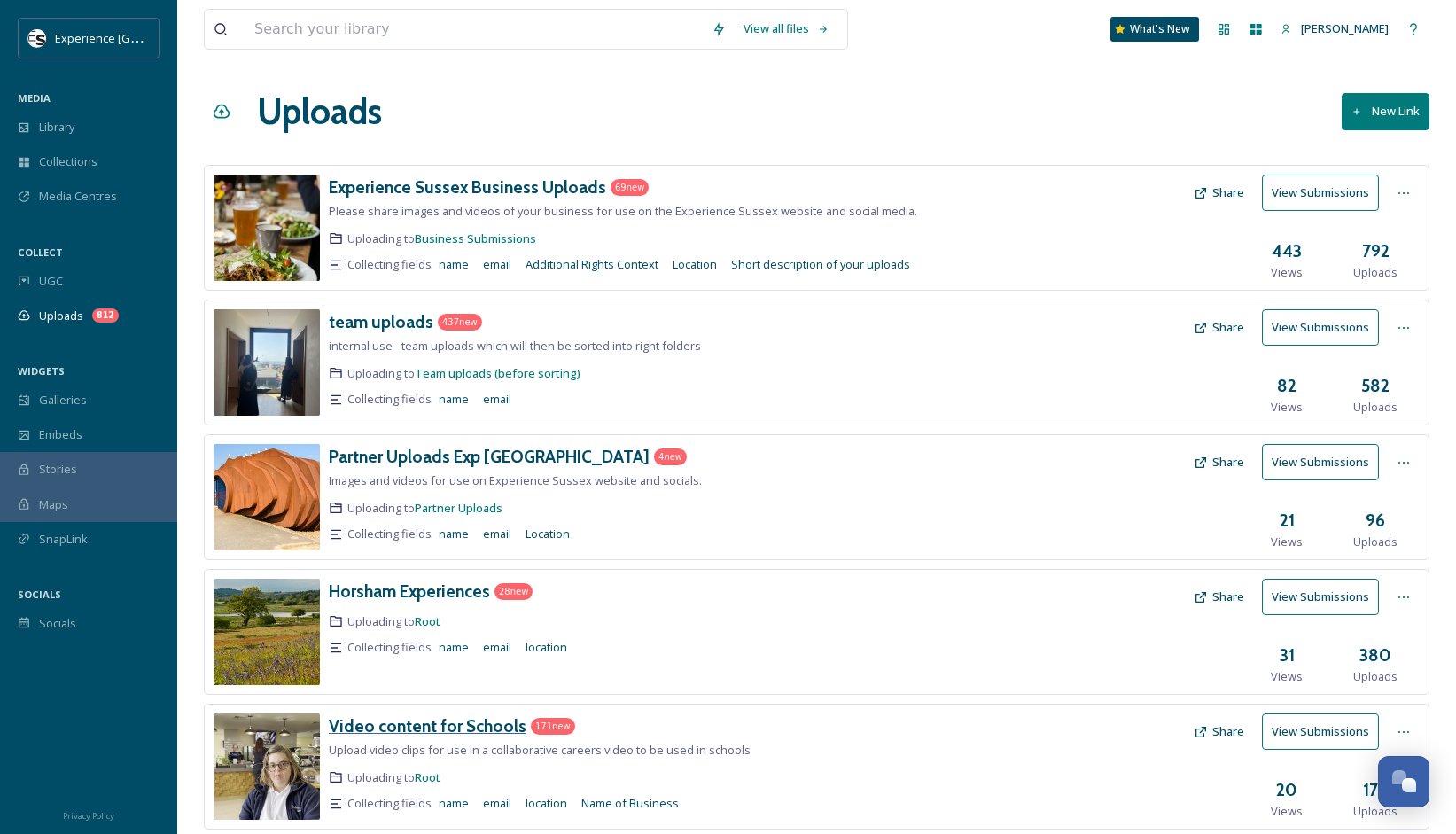
click at [371, 726] on h3 "Video content for Schools" at bounding box center [427, 726] width 198 height 21
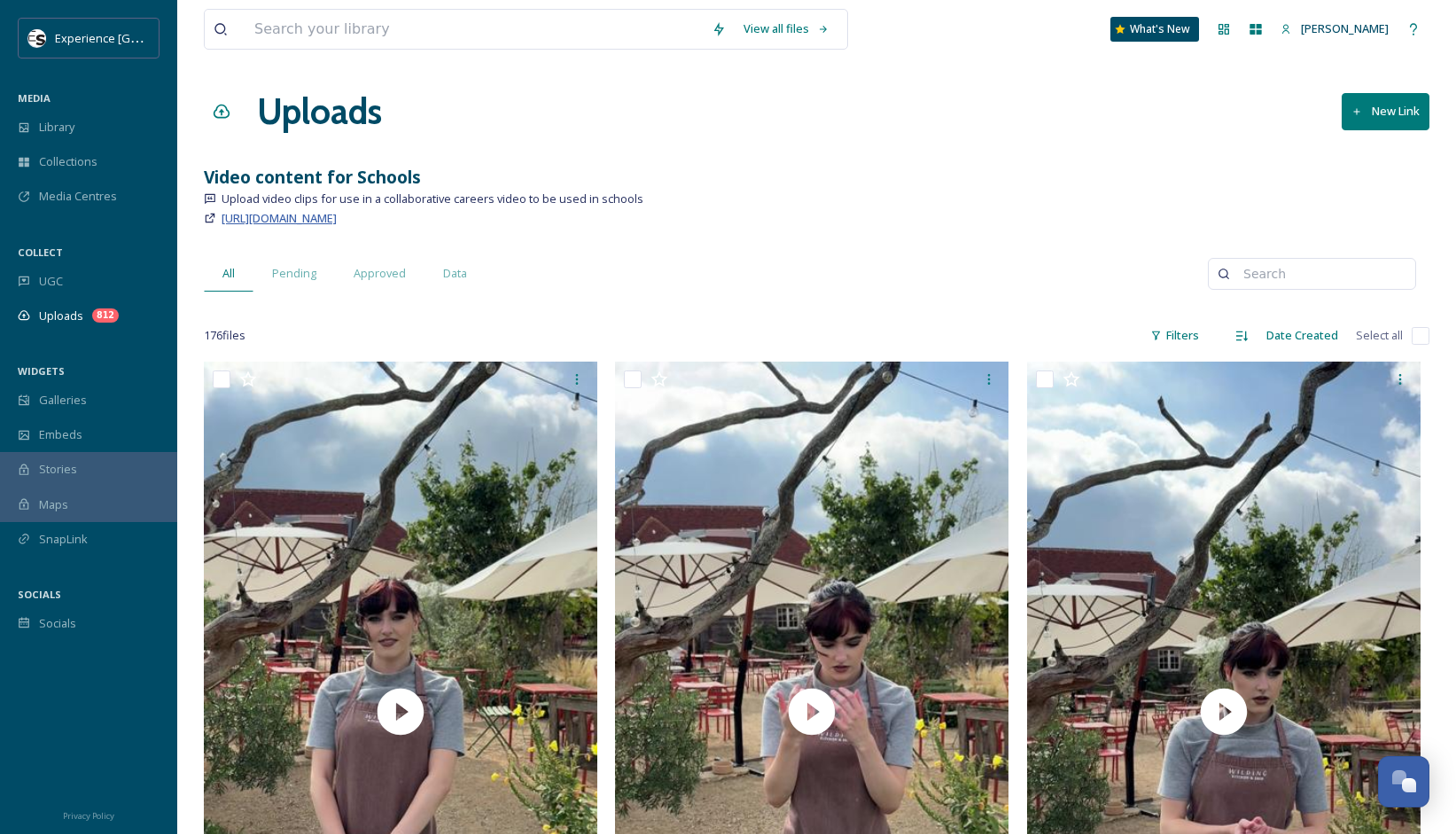
click at [336, 225] on span "[URL][DOMAIN_NAME]" at bounding box center [279, 218] width 116 height 16
click at [76, 313] on span "Uploads" at bounding box center [61, 317] width 45 height 17
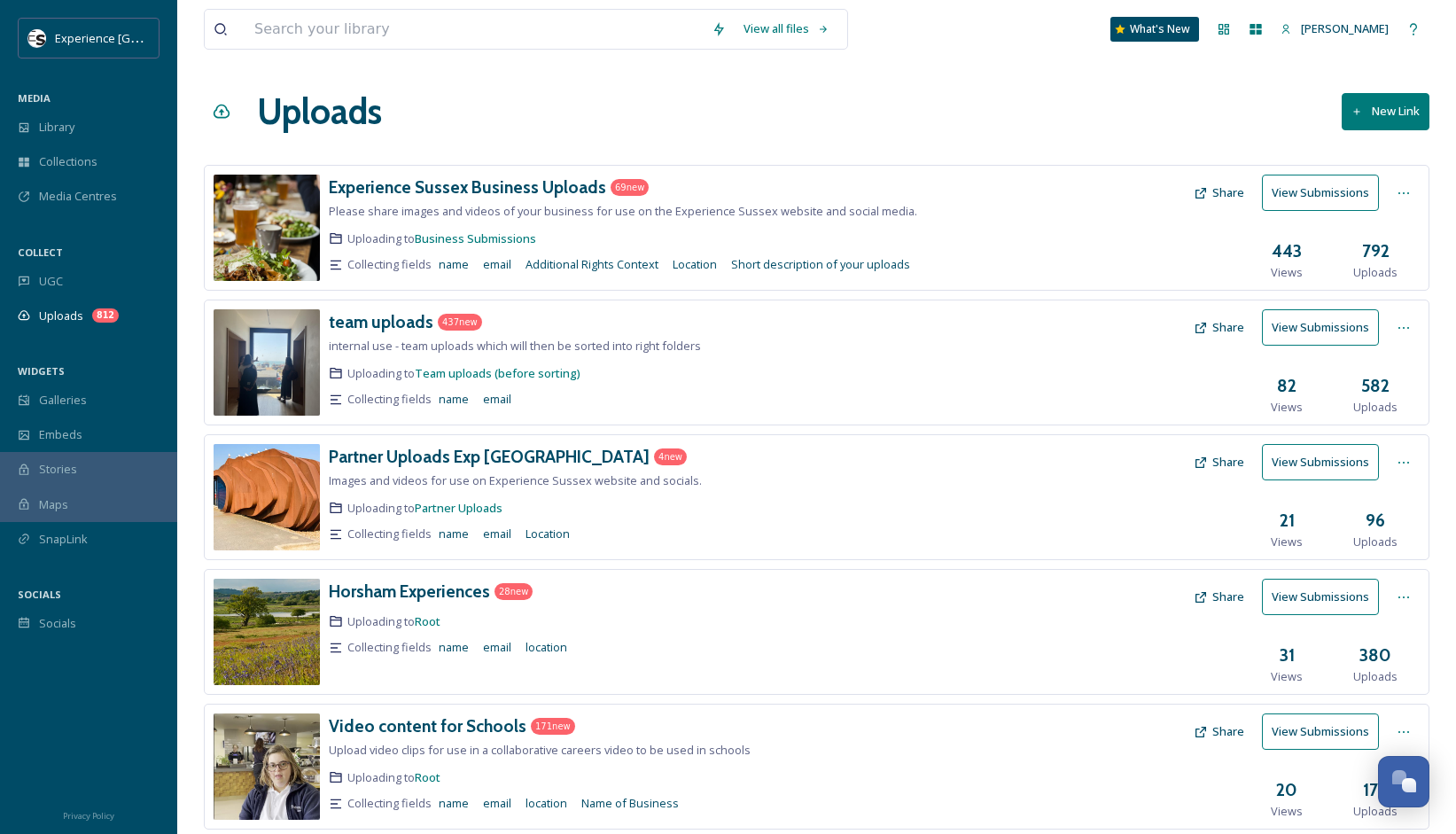
scroll to position [210, 0]
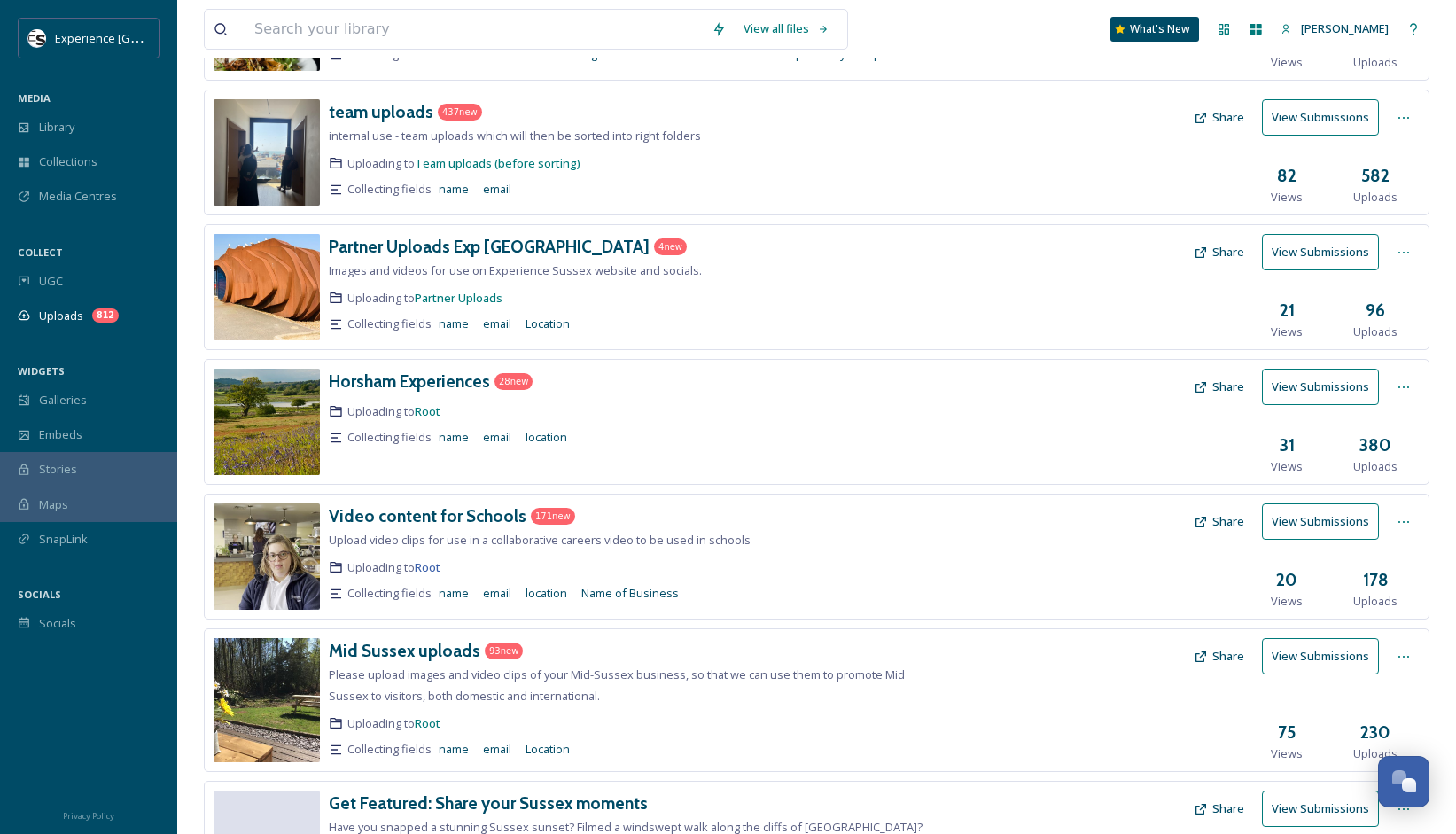
click at [432, 569] on span "Root" at bounding box center [427, 567] width 26 height 16
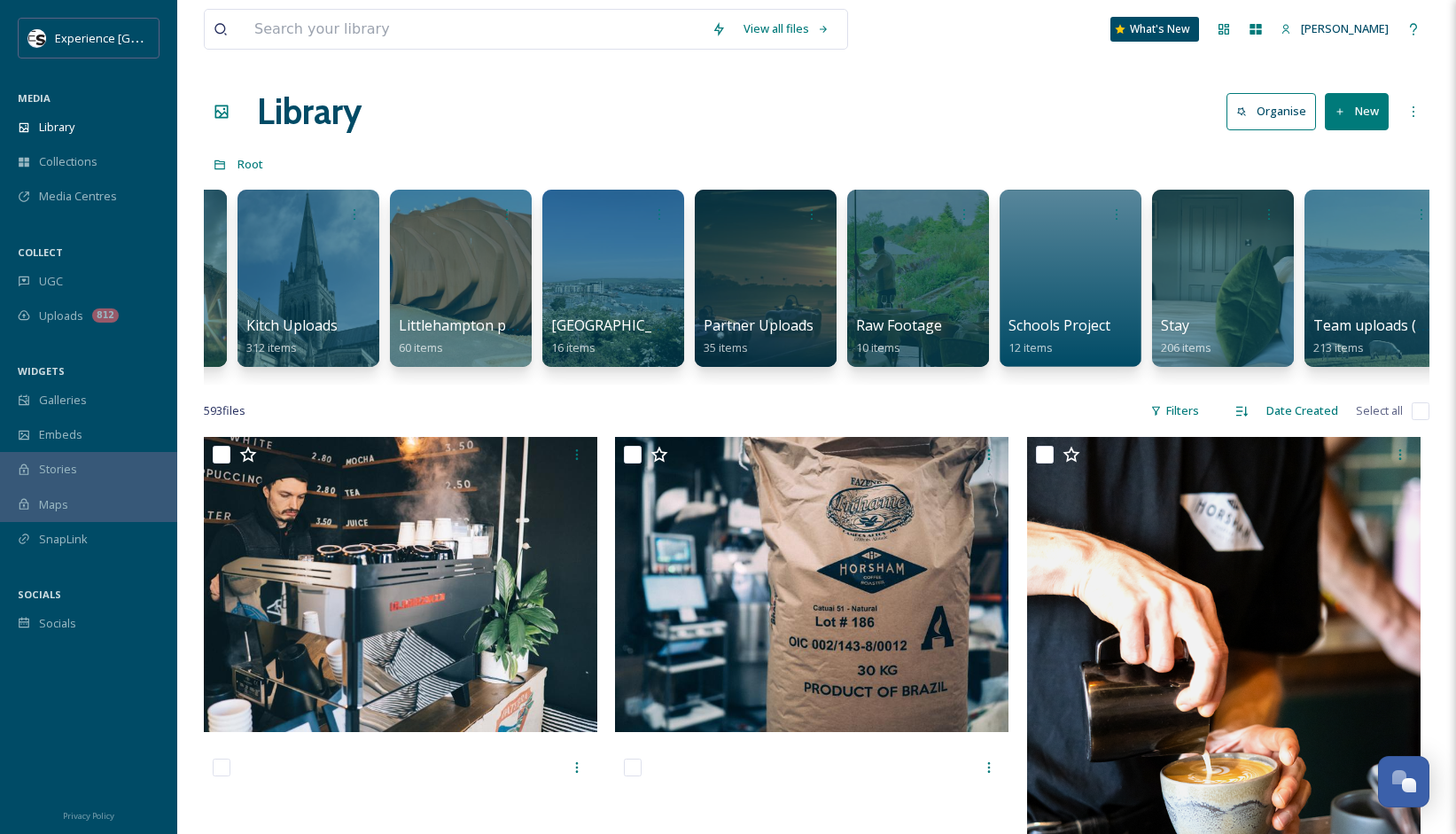
scroll to position [0, 1649]
click at [1041, 283] on div at bounding box center [1069, 278] width 144 height 181
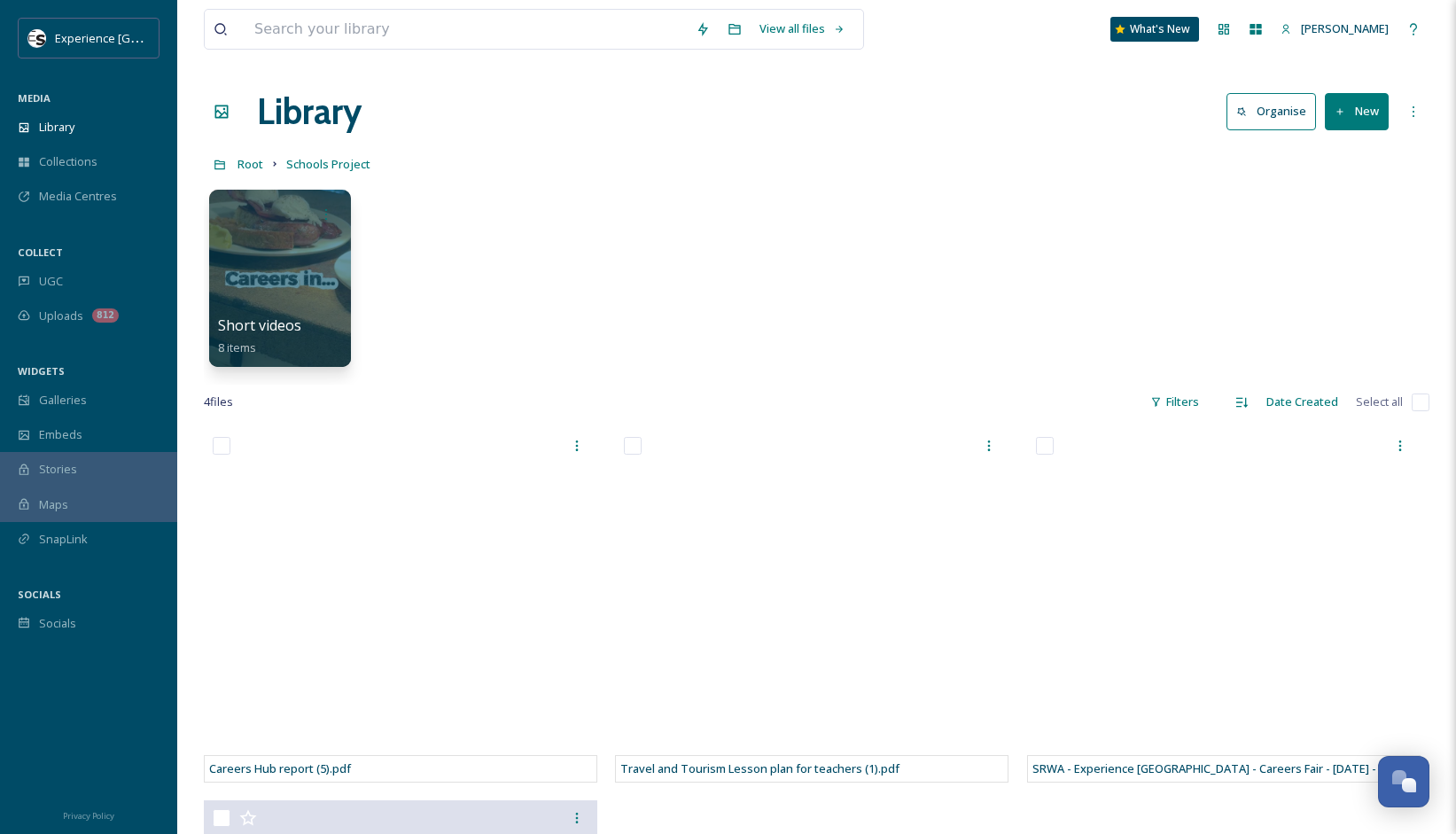
click at [1369, 105] on button "New" at bounding box center [1356, 111] width 63 height 36
click at [301, 251] on div at bounding box center [279, 278] width 144 height 181
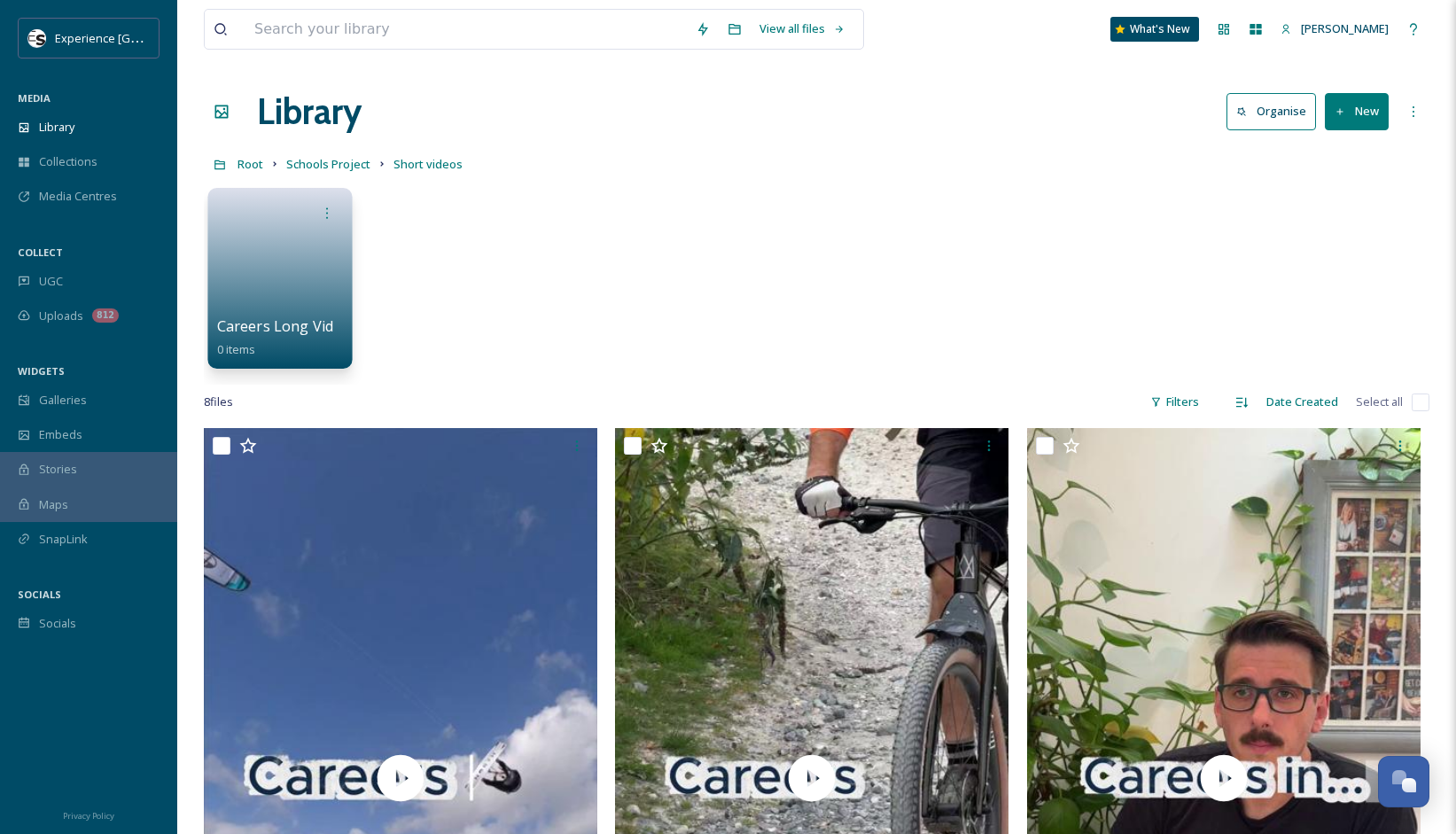
click at [311, 262] on link at bounding box center [280, 272] width 127 height 86
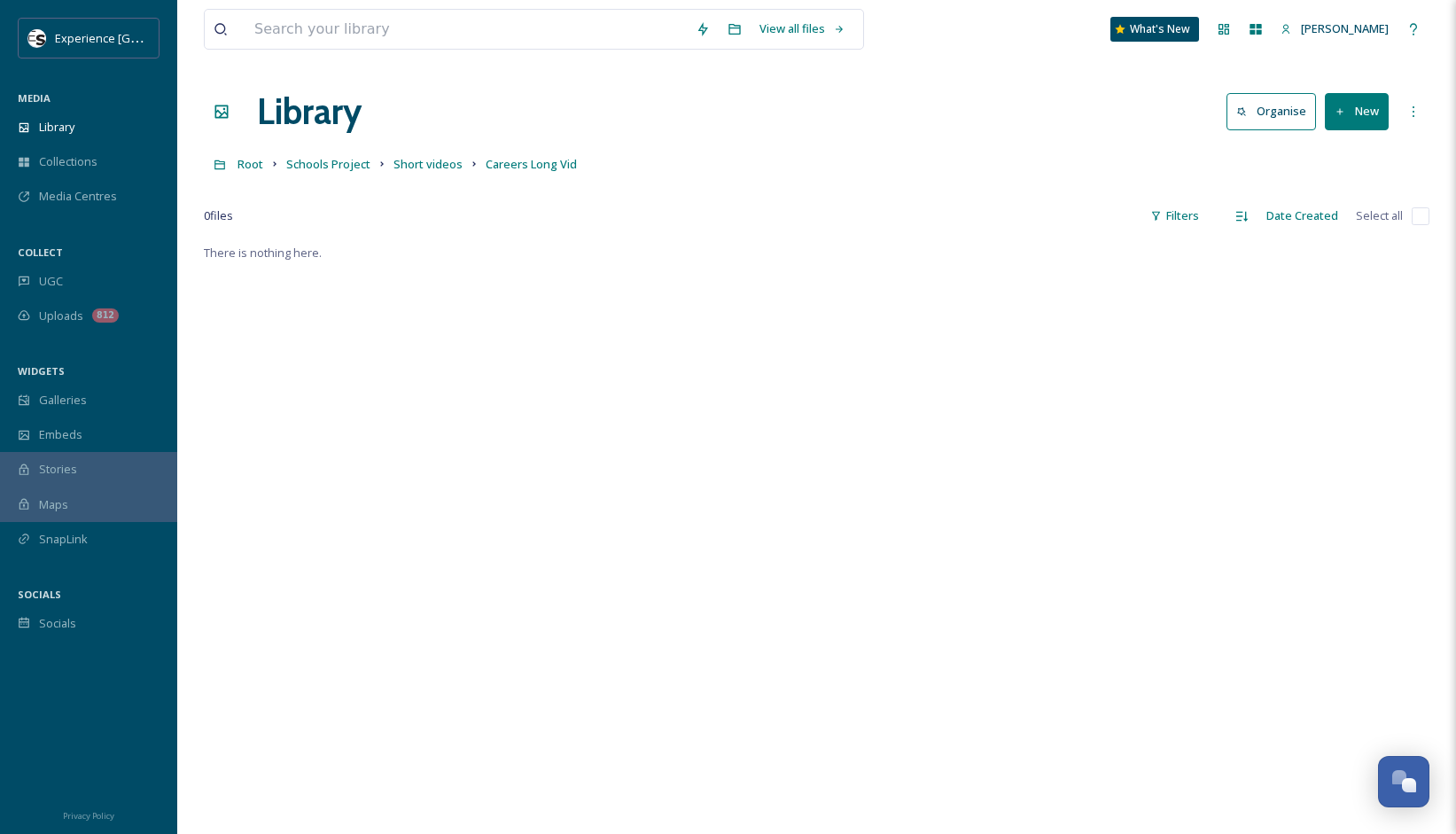
click at [1363, 113] on button "New" at bounding box center [1356, 111] width 63 height 36
click at [1347, 154] on span "File Upload" at bounding box center [1349, 153] width 59 height 17
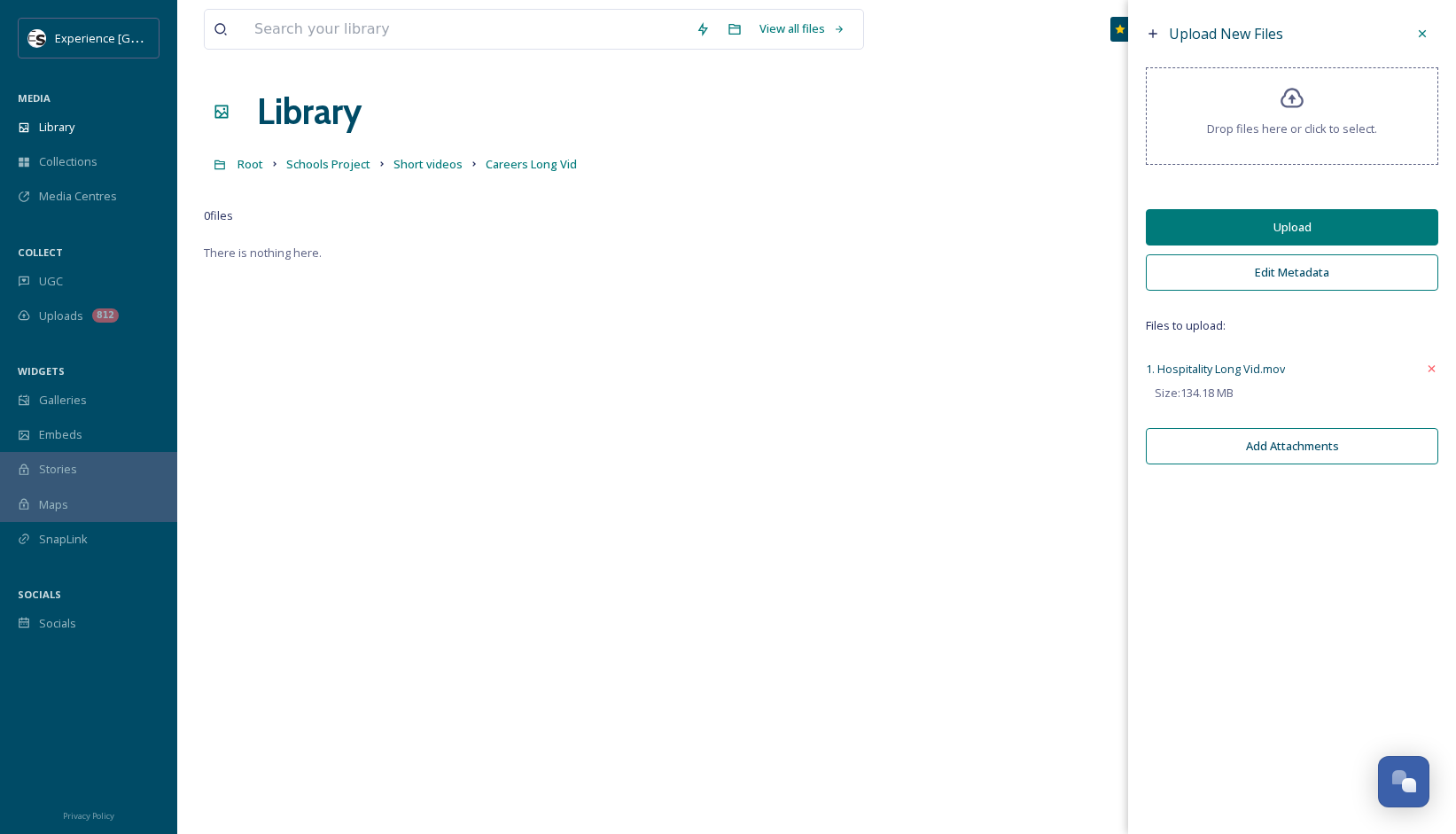
click at [1304, 224] on button "Upload" at bounding box center [1291, 227] width 293 height 36
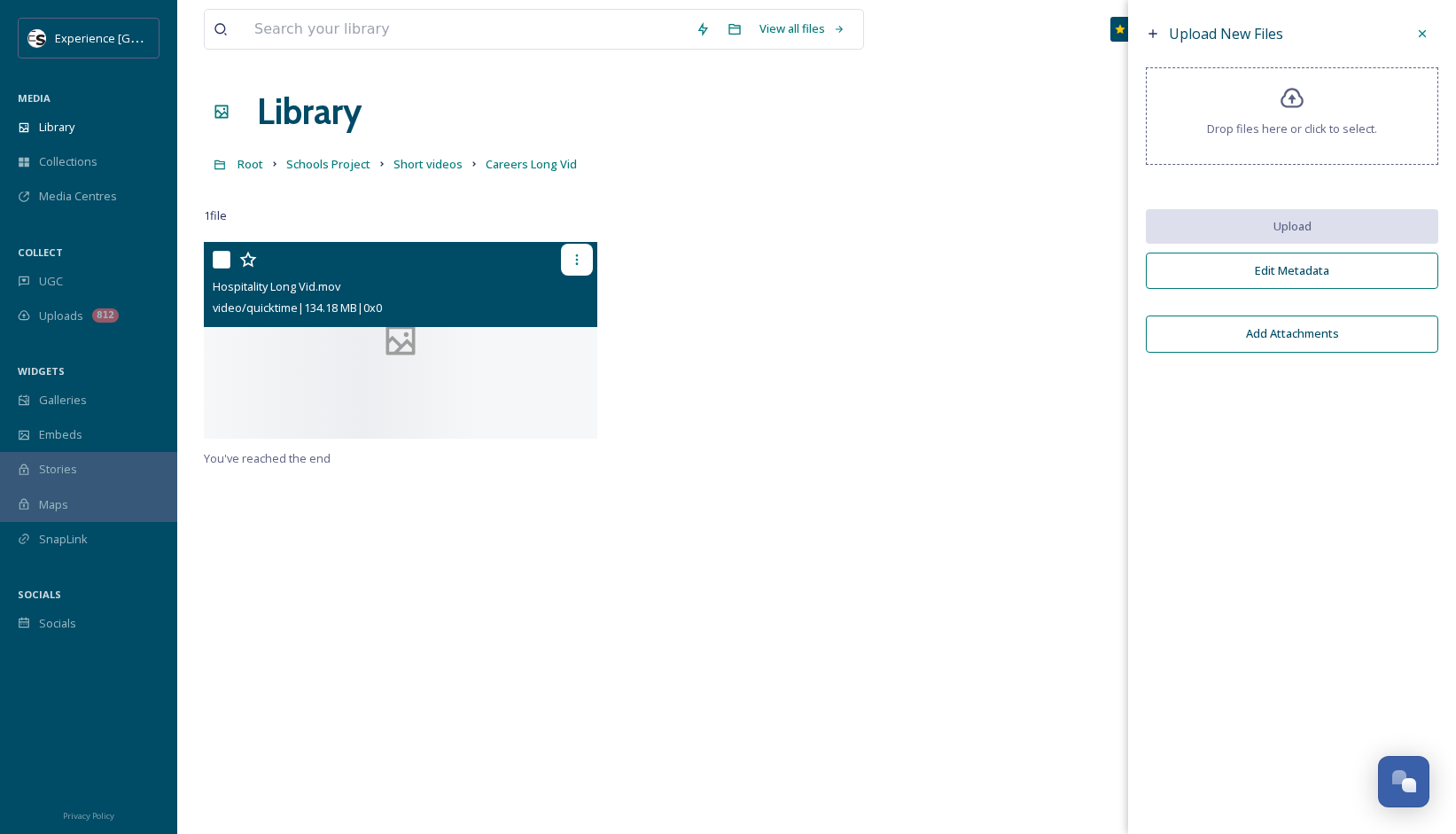
click at [576, 260] on icon at bounding box center [577, 259] width 3 height 10
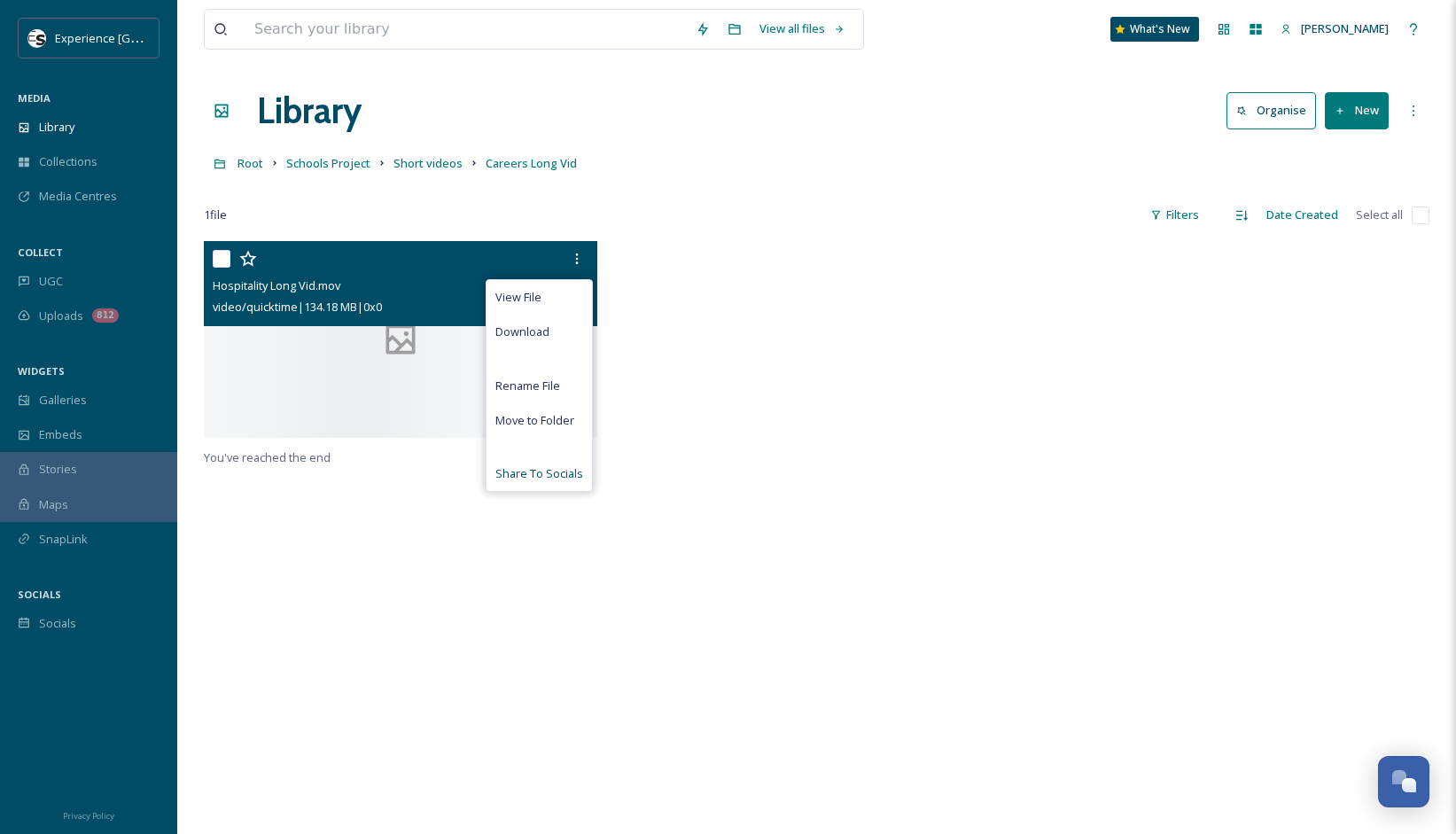
scroll to position [7, 0]
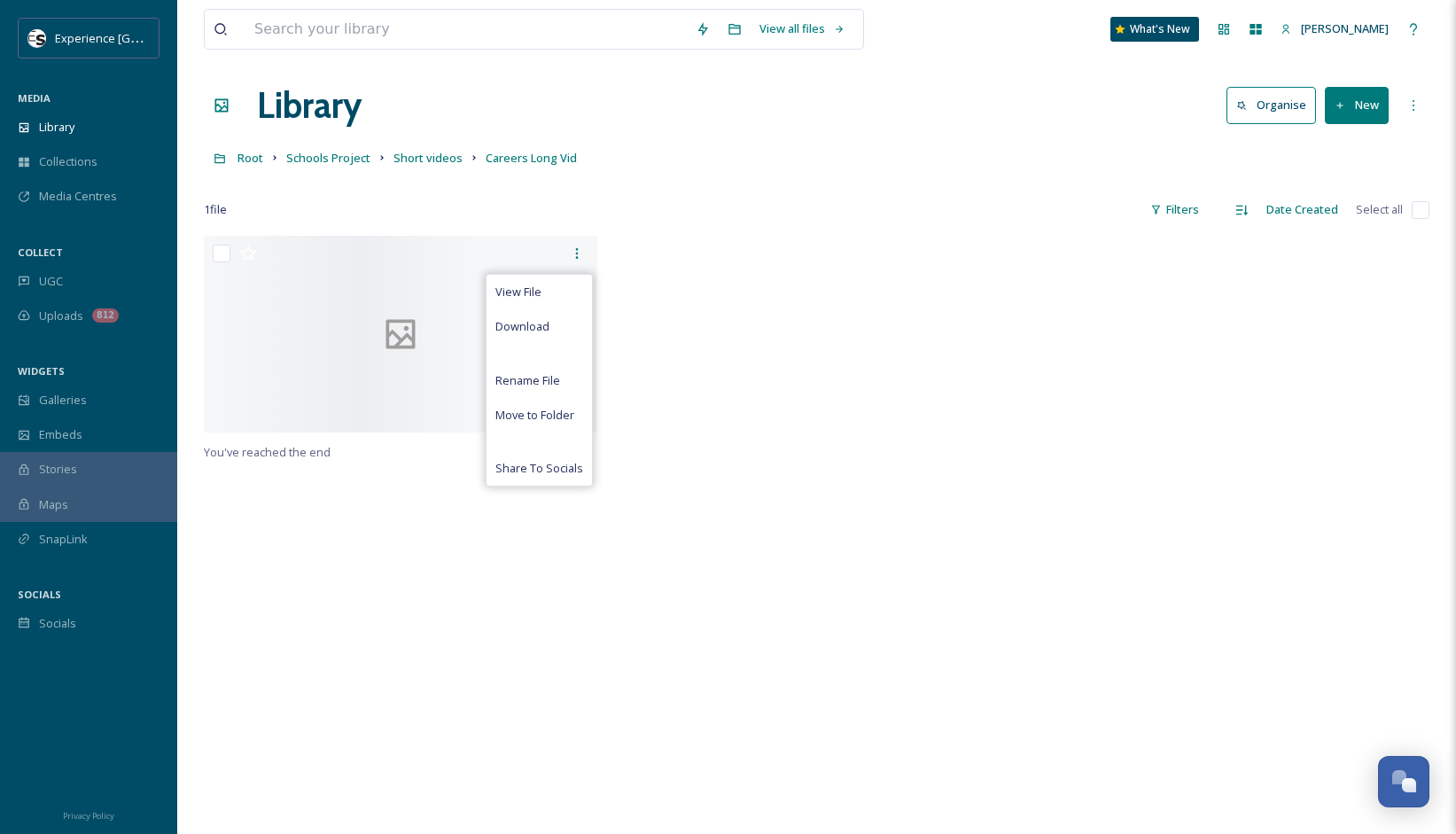
click at [880, 350] on div at bounding box center [816, 338] width 403 height 206
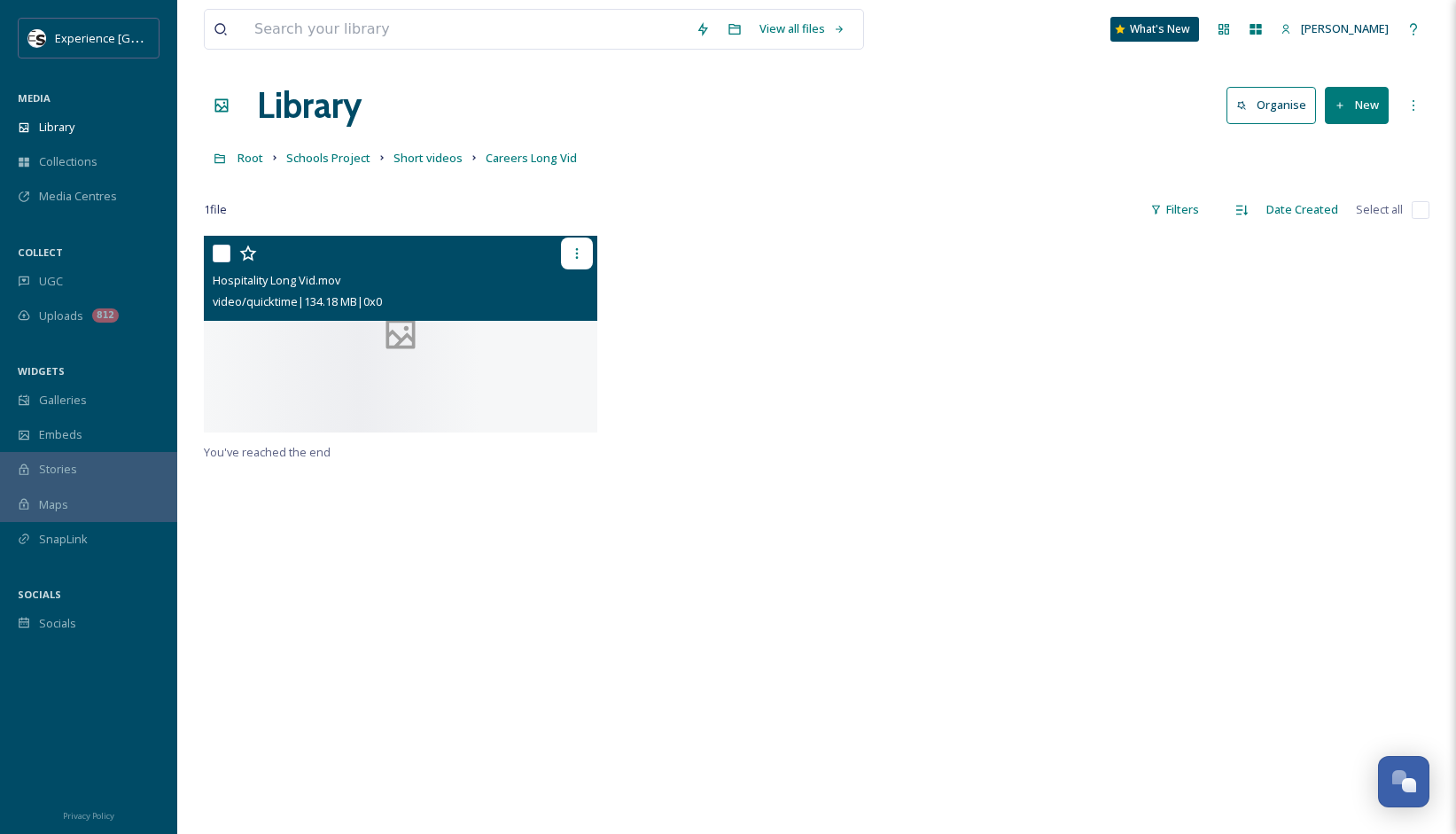
click at [584, 255] on div at bounding box center [577, 254] width 32 height 32
click at [374, 267] on div "View File Download Rename File Move to Folder Share To Socials" at bounding box center [402, 254] width 380 height 32
click at [772, 258] on div at bounding box center [816, 338] width 403 height 206
click at [583, 255] on icon at bounding box center [576, 253] width 14 height 14
click at [554, 471] on span "Share To Socials" at bounding box center [539, 468] width 88 height 17
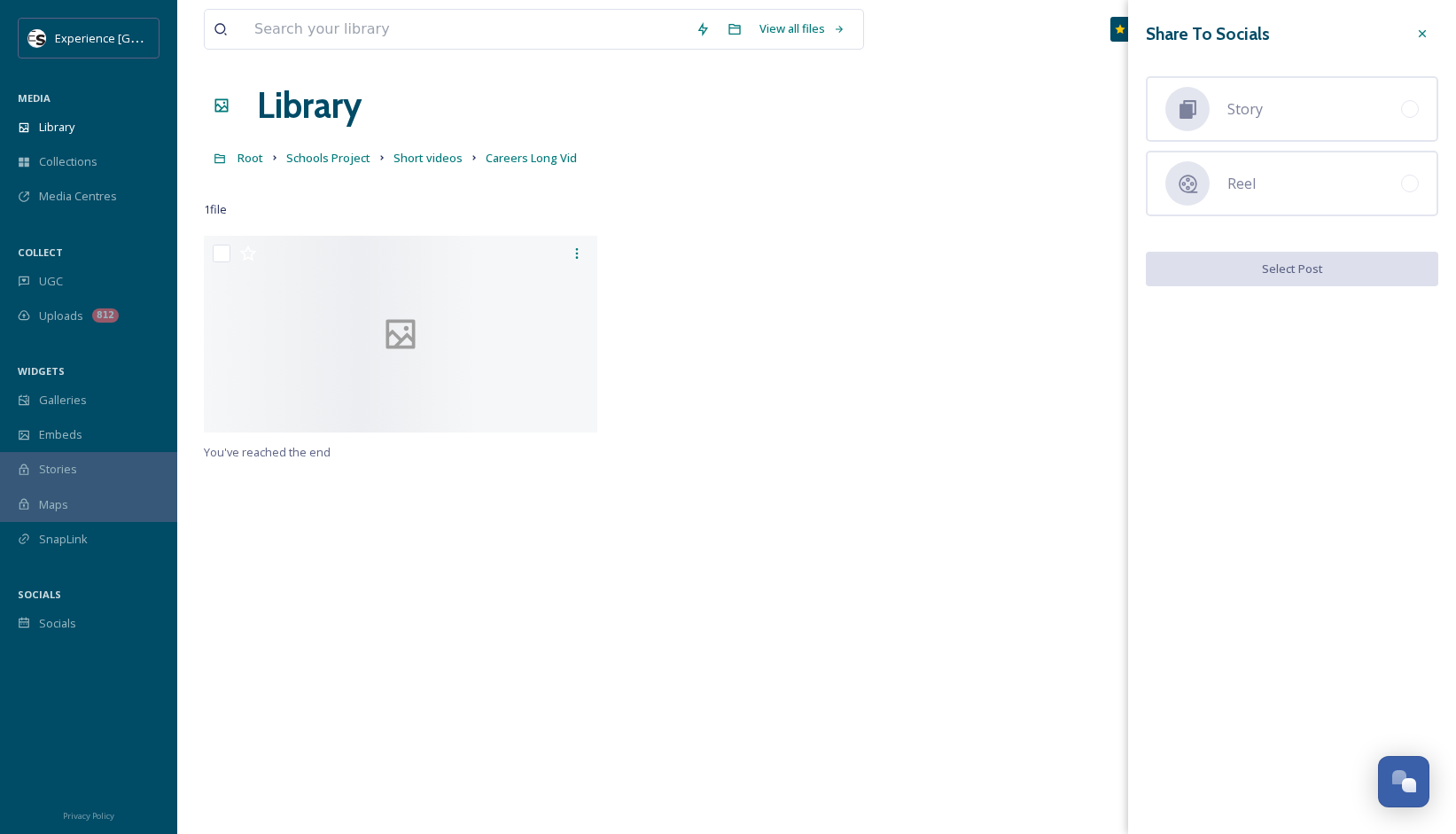
click at [1417, 35] on icon at bounding box center [1422, 33] width 14 height 14
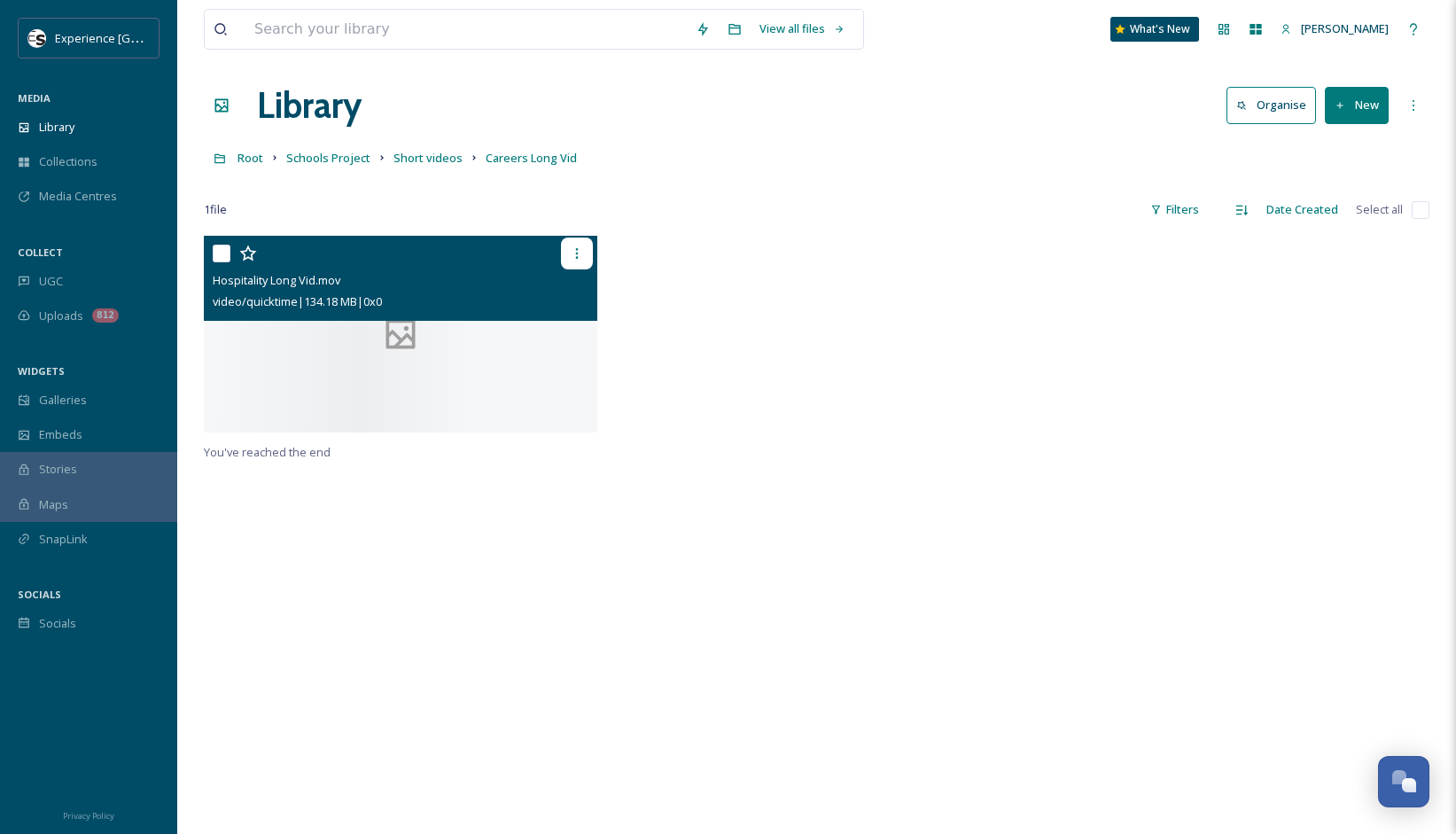
click at [588, 257] on div at bounding box center [577, 254] width 32 height 32
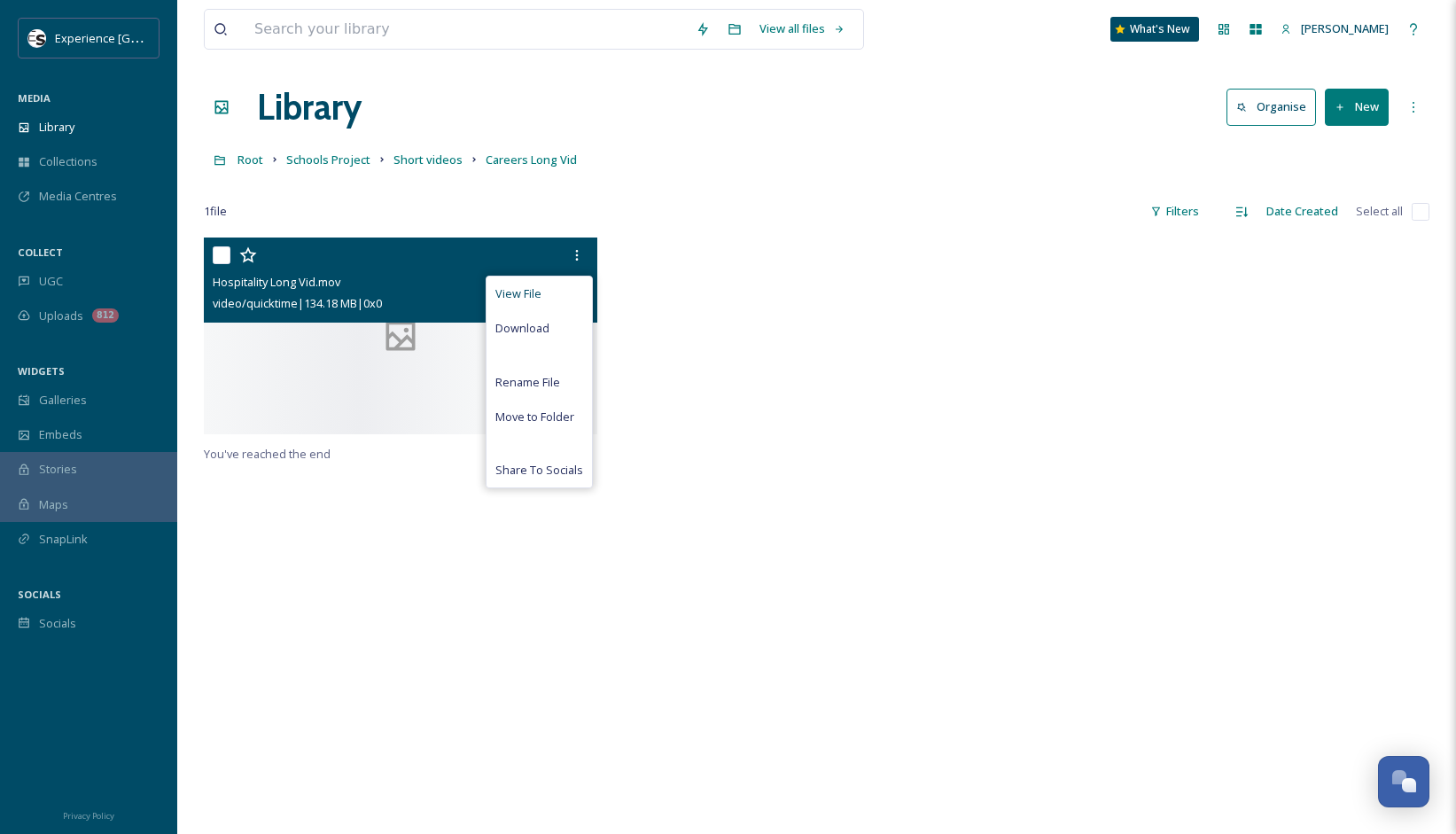
click at [556, 296] on div "View File" at bounding box center [539, 294] width 105 height 34
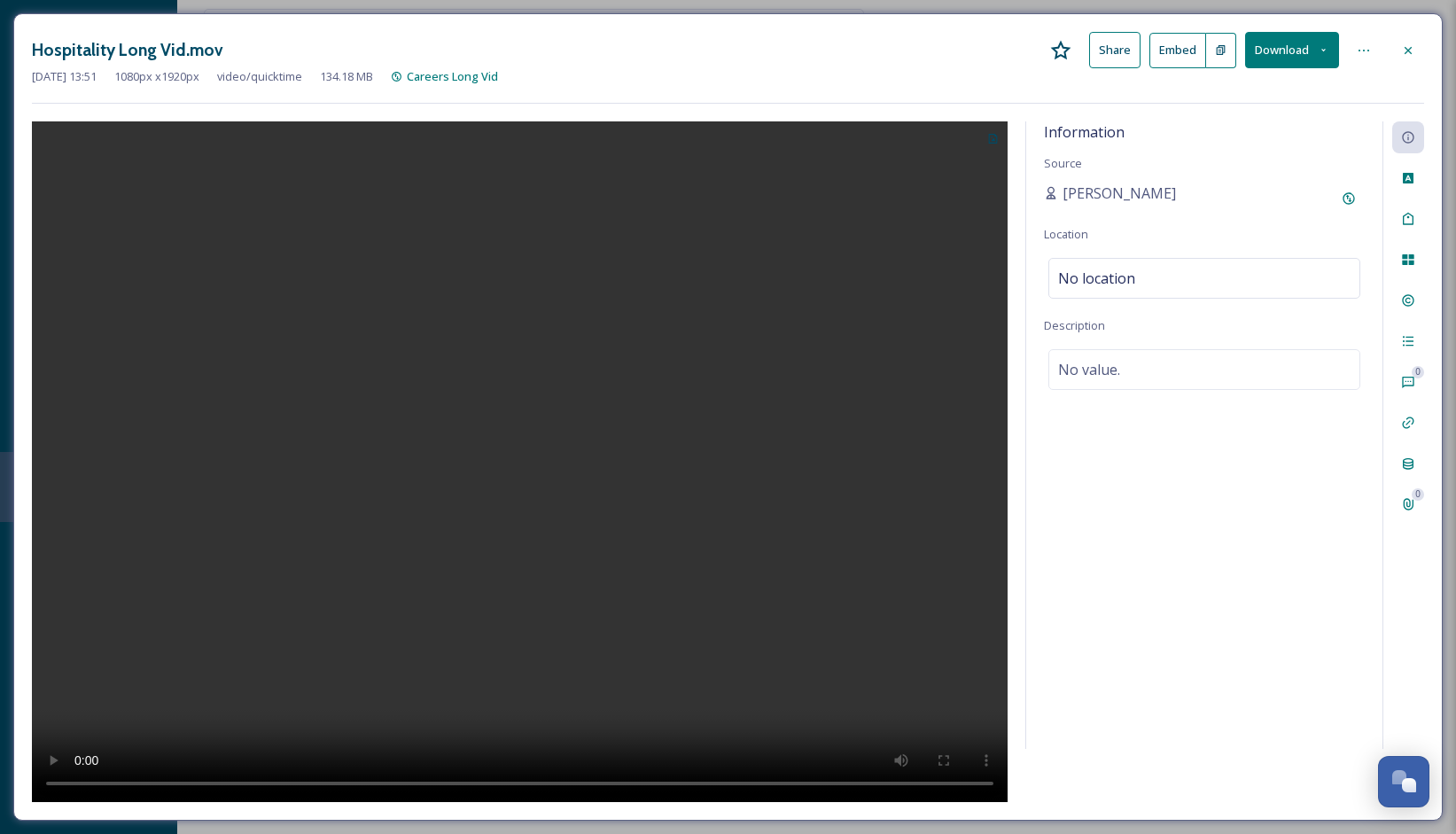
click at [1124, 44] on button "Share" at bounding box center [1115, 50] width 51 height 36
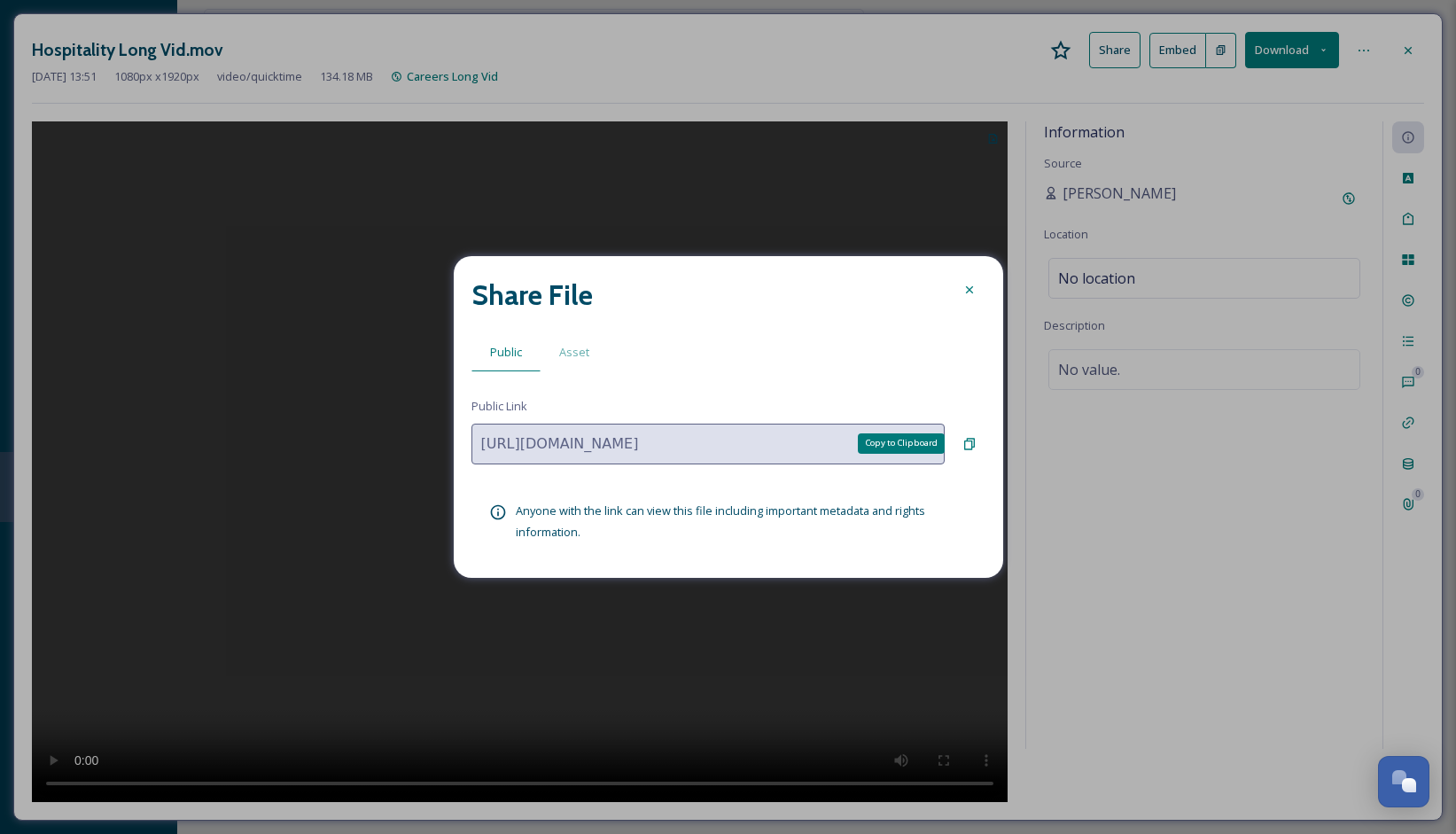
click at [978, 445] on div "Copy to Clipboard" at bounding box center [969, 444] width 32 height 32
drag, startPoint x: 972, startPoint y: 295, endPoint x: 1055, endPoint y: 247, distance: 95.9
click at [972, 295] on icon at bounding box center [969, 289] width 14 height 14
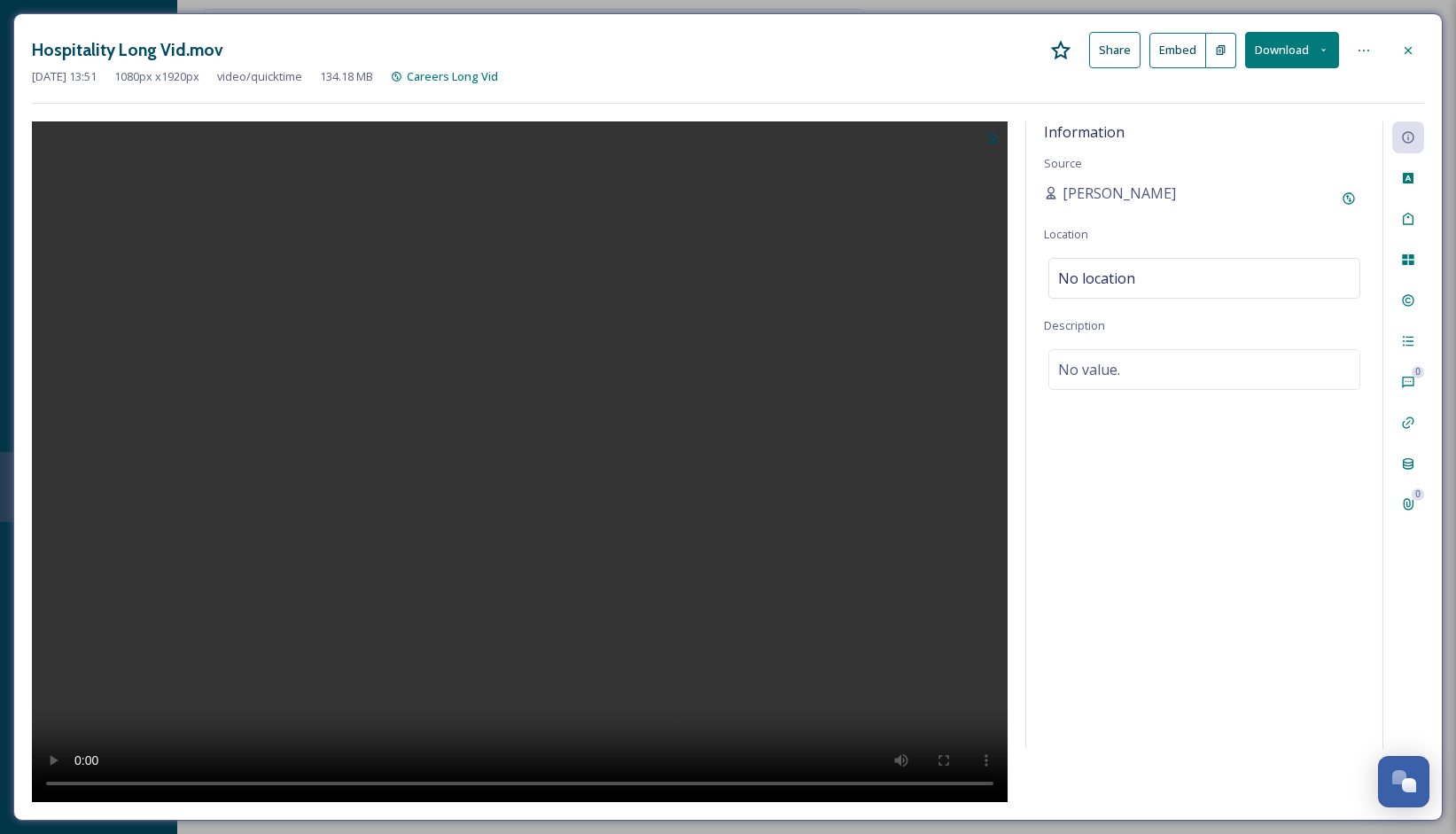
click at [1411, 48] on icon at bounding box center [1408, 50] width 14 height 14
